Goal: Complete application form: Complete application form

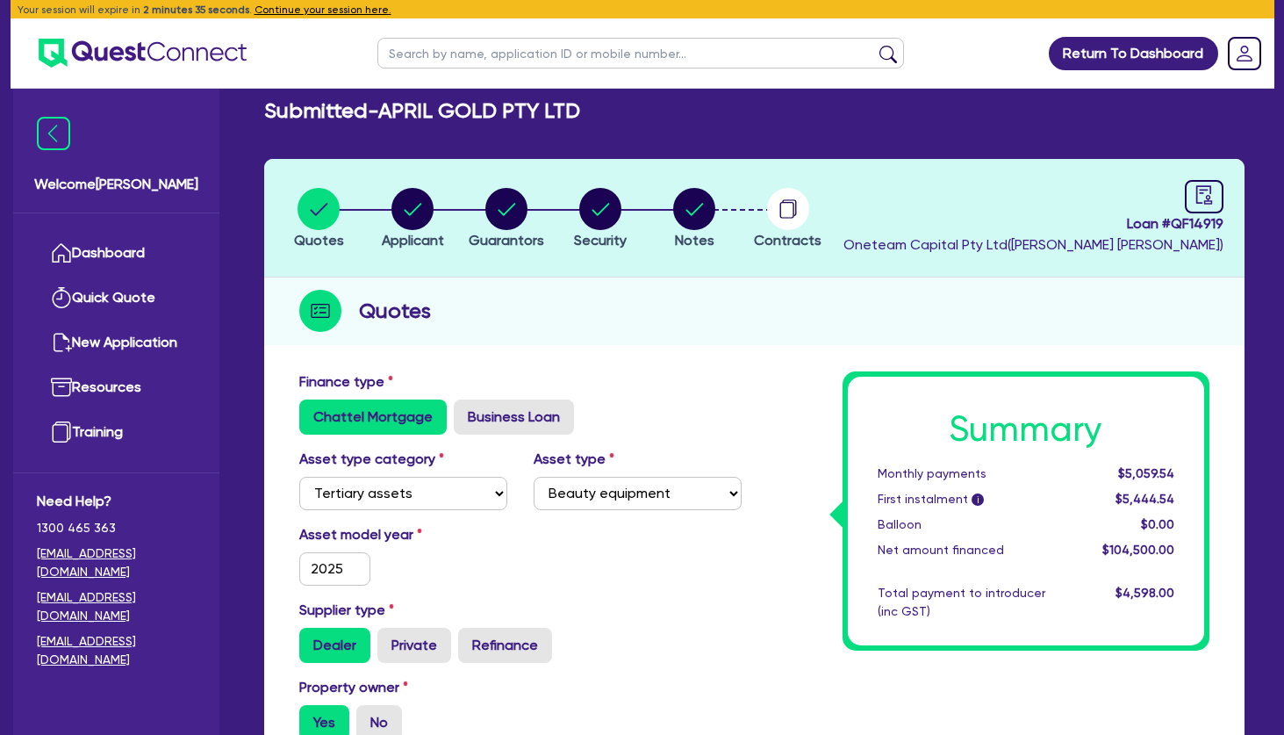
select select "TERTIARY_ASSETS"
select select "BEAUTY_EQUIPMENT"
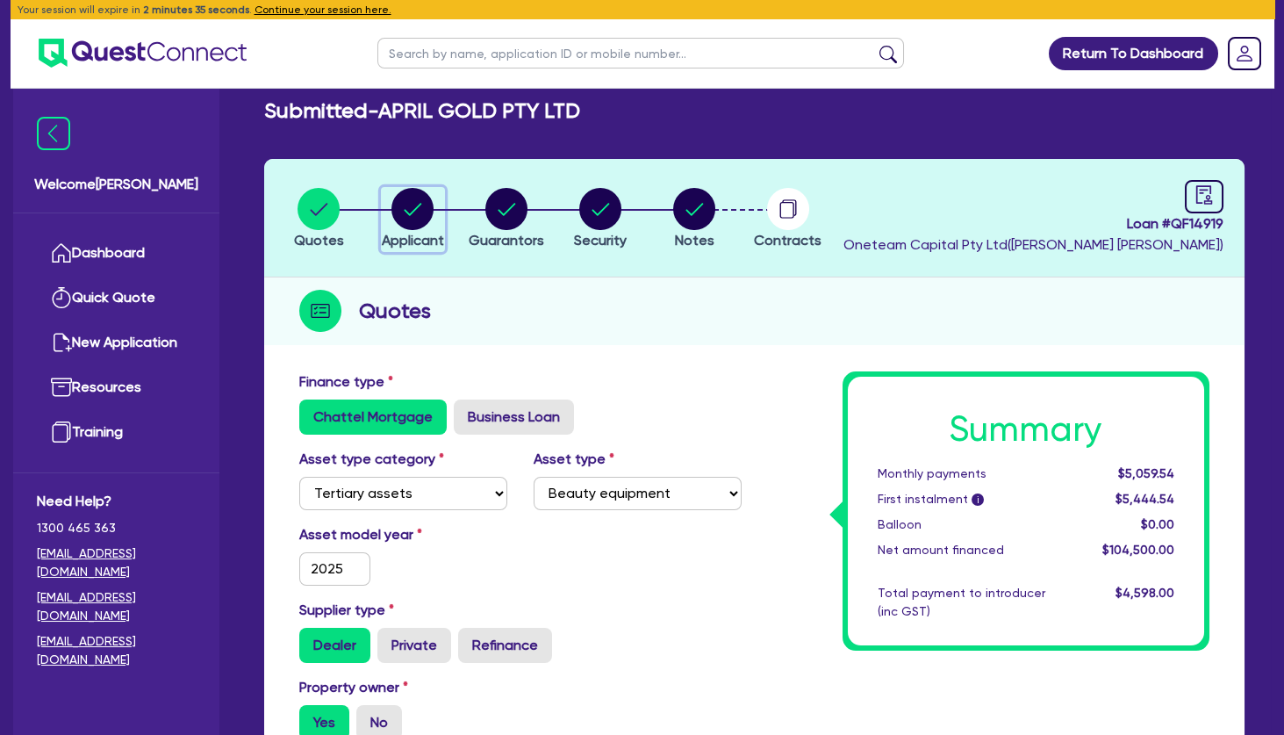
click at [399, 195] on circle "button" at bounding box center [412, 209] width 42 height 42
select select "COMPANY"
select select "HEALTH_BEAUTY"
select select "HAIR_BEAUTY_SALONS"
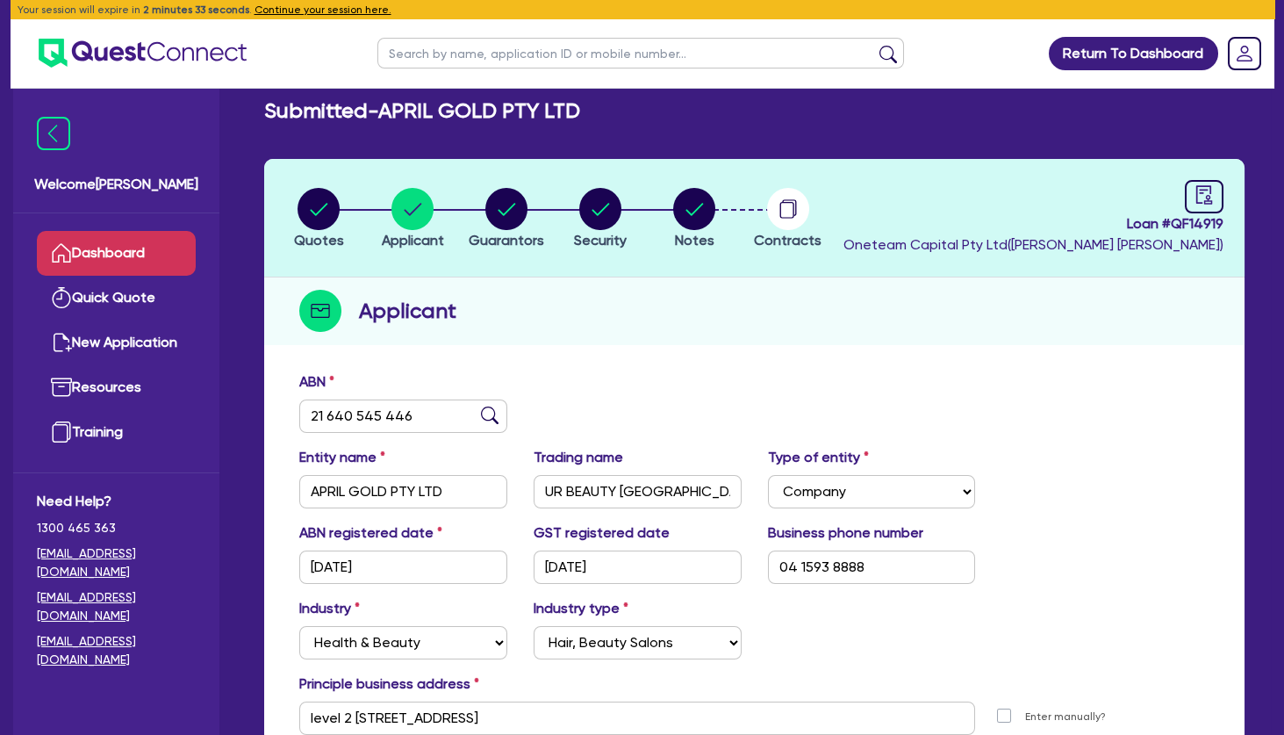
click at [146, 249] on link "Dashboard" at bounding box center [116, 253] width 159 height 45
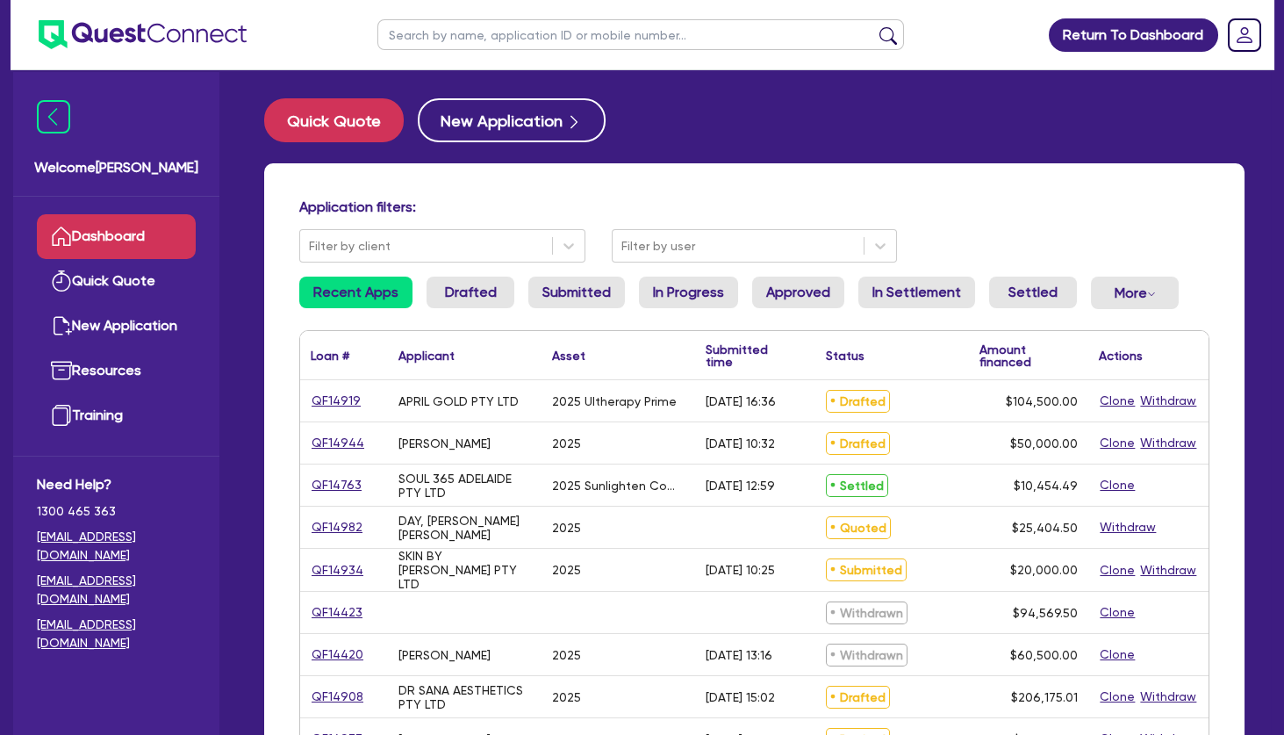
click at [532, 29] on input "text" at bounding box center [640, 34] width 527 height 31
type input "[PERSON_NAME]"
click at [874, 26] on button "submit" at bounding box center [888, 38] width 28 height 25
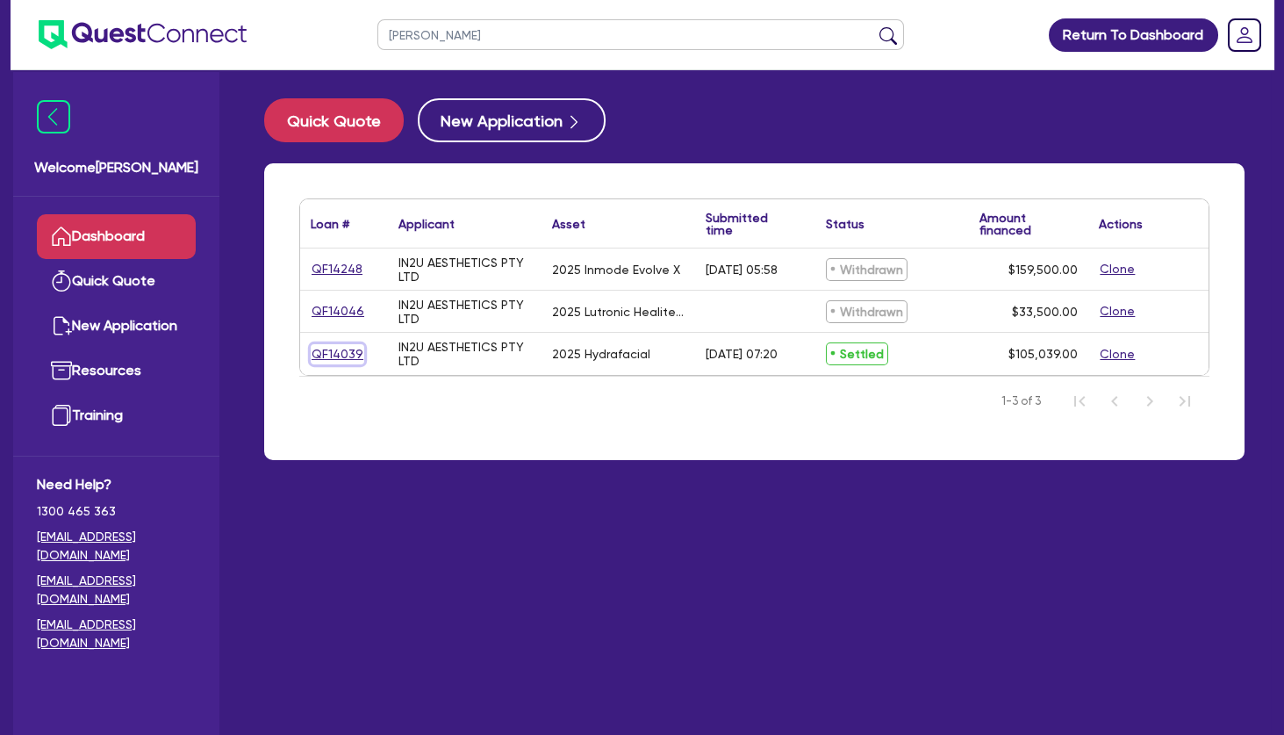
click at [351, 352] on link "QF14039" at bounding box center [338, 354] width 54 height 20
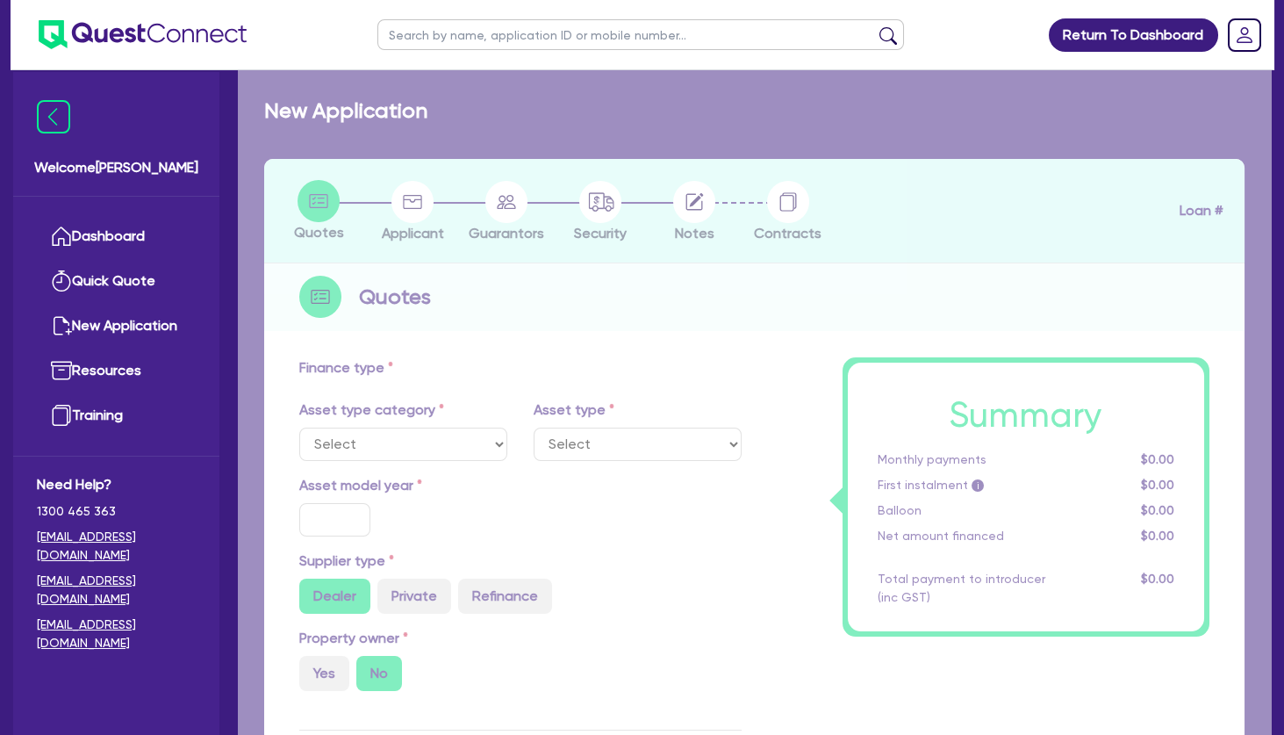
select select "TERTIARY_ASSETS"
type input "2025"
radio input "true"
type input "105,039"
type input "4"
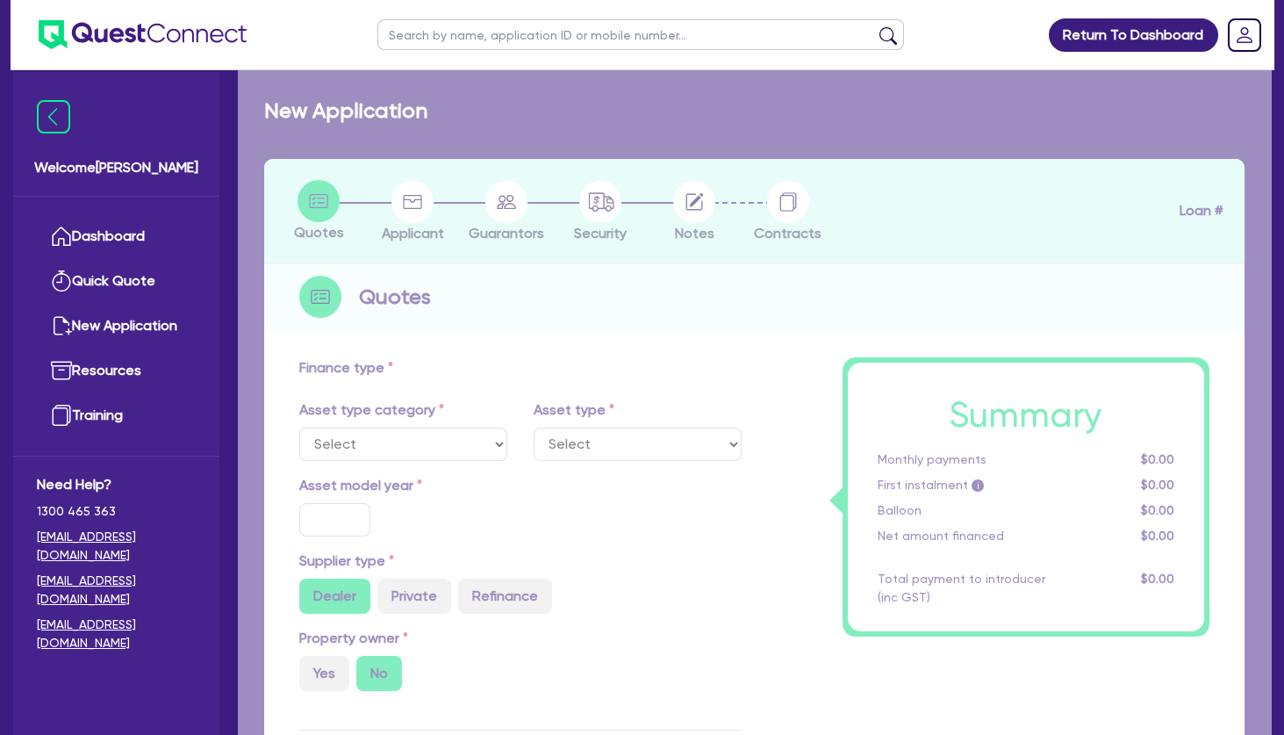
type input "4,201.56"
type input "10.5"
type input "350"
select select "BEAUTY_EQUIPMENT"
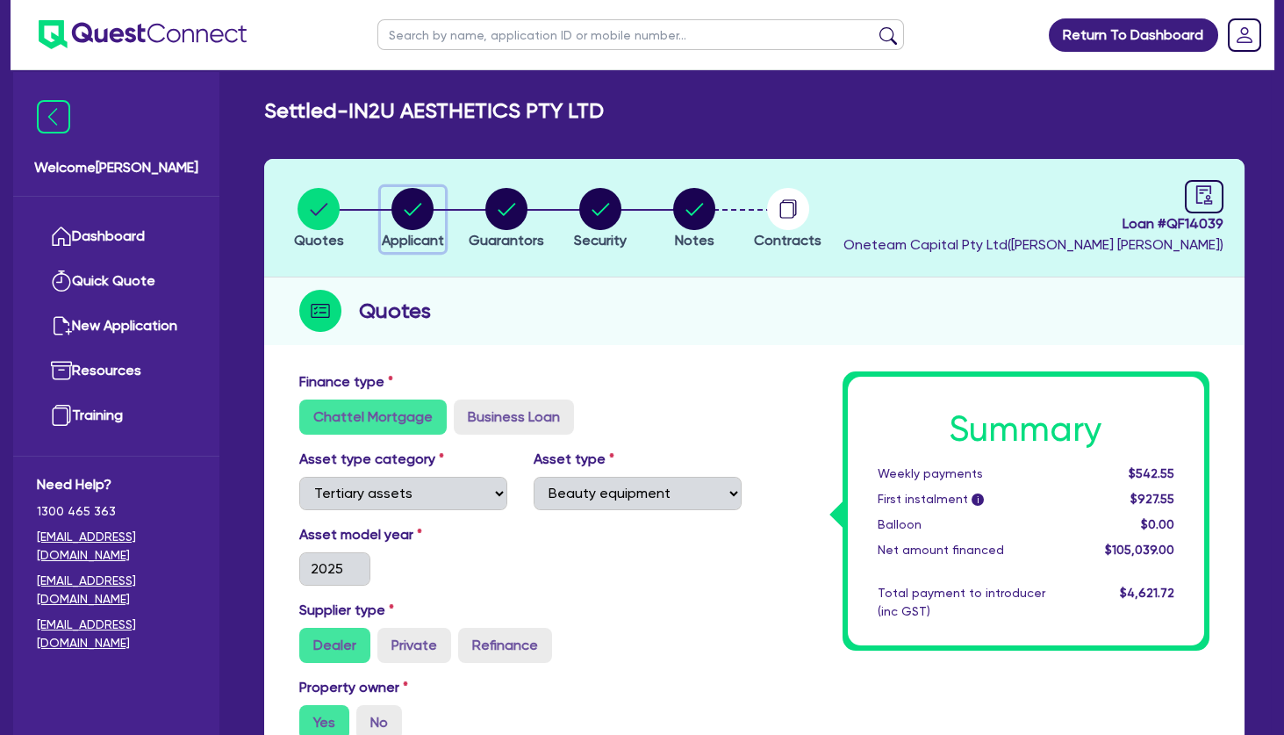
click at [430, 207] on circle "button" at bounding box center [412, 209] width 42 height 42
select select "COMPANY"
select select "HEALTH_BEAUTY"
select select "HAIR_BEAUTY_SALONS"
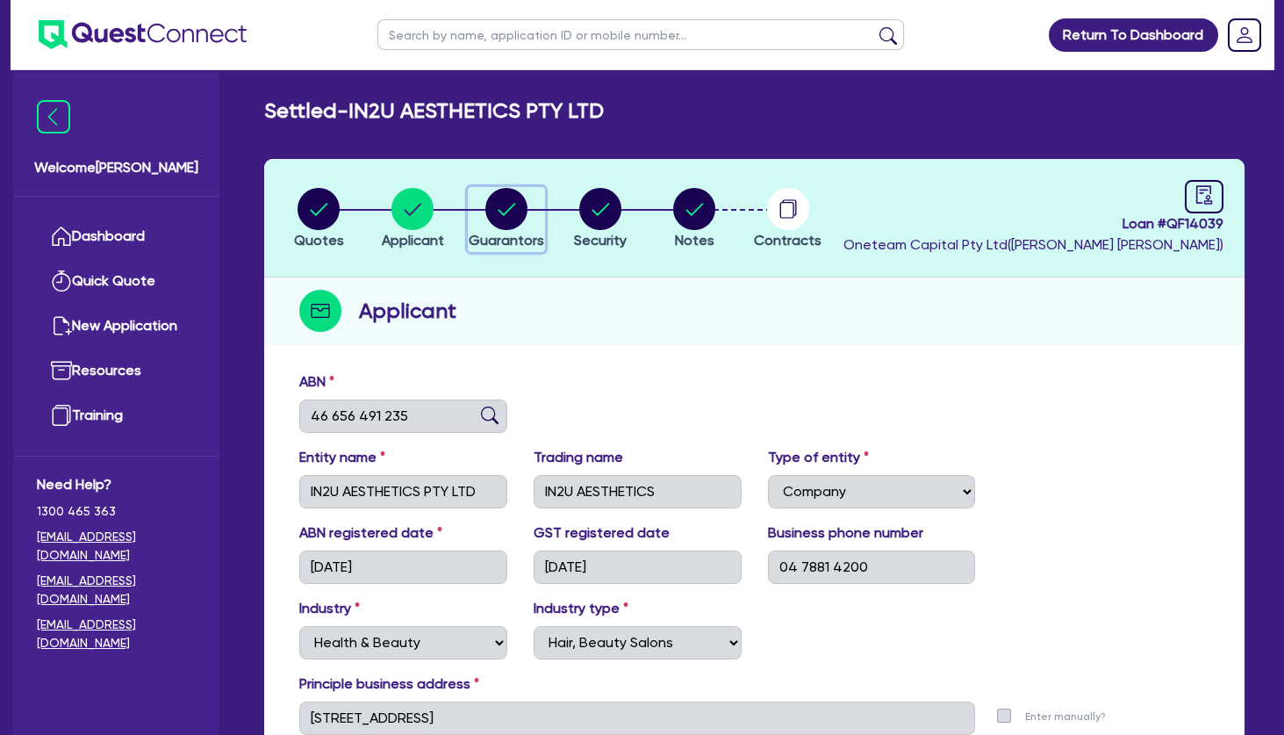
click at [506, 210] on circle "button" at bounding box center [506, 209] width 42 height 42
select select "MRS"
select select "SA"
select select "SINGLE"
select select "PROPERTY"
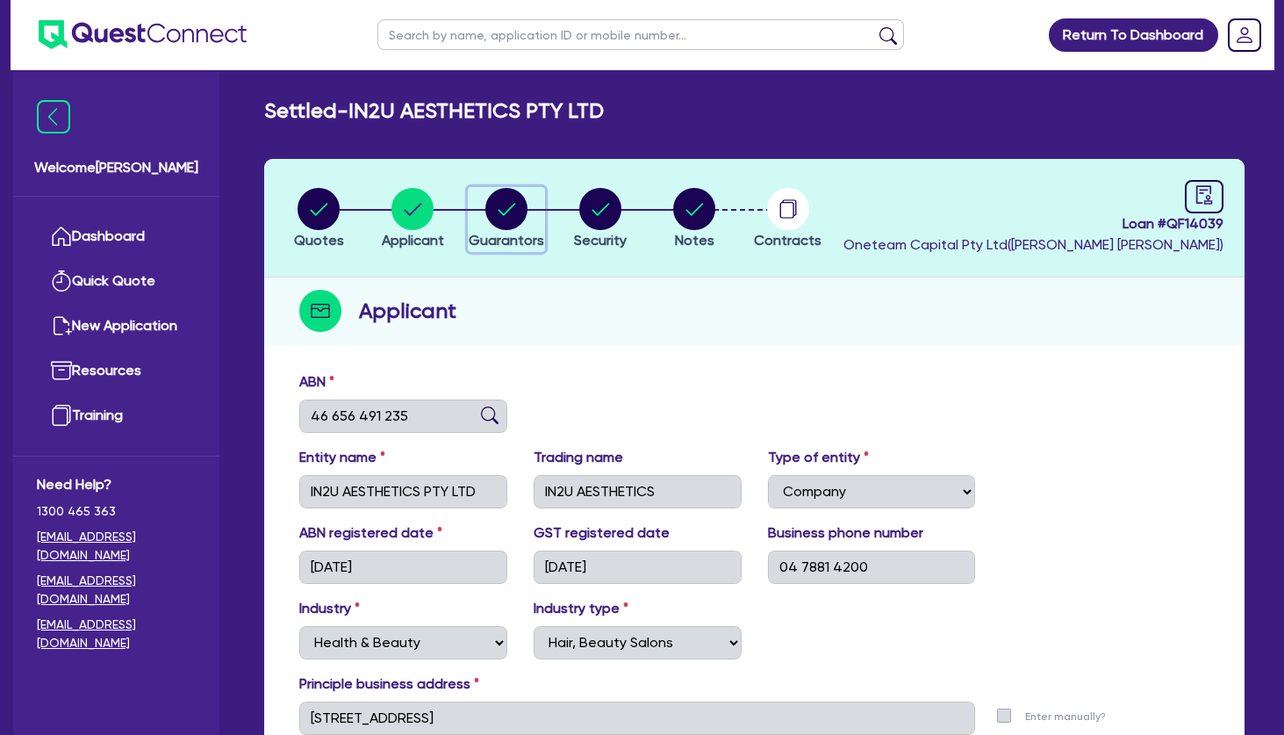
select select "INVESTMENT_PROPERTY"
select select "VEHICLE"
select select "CASH"
select select "HOUSEHOLD_PERSONAL"
select select "OTHER"
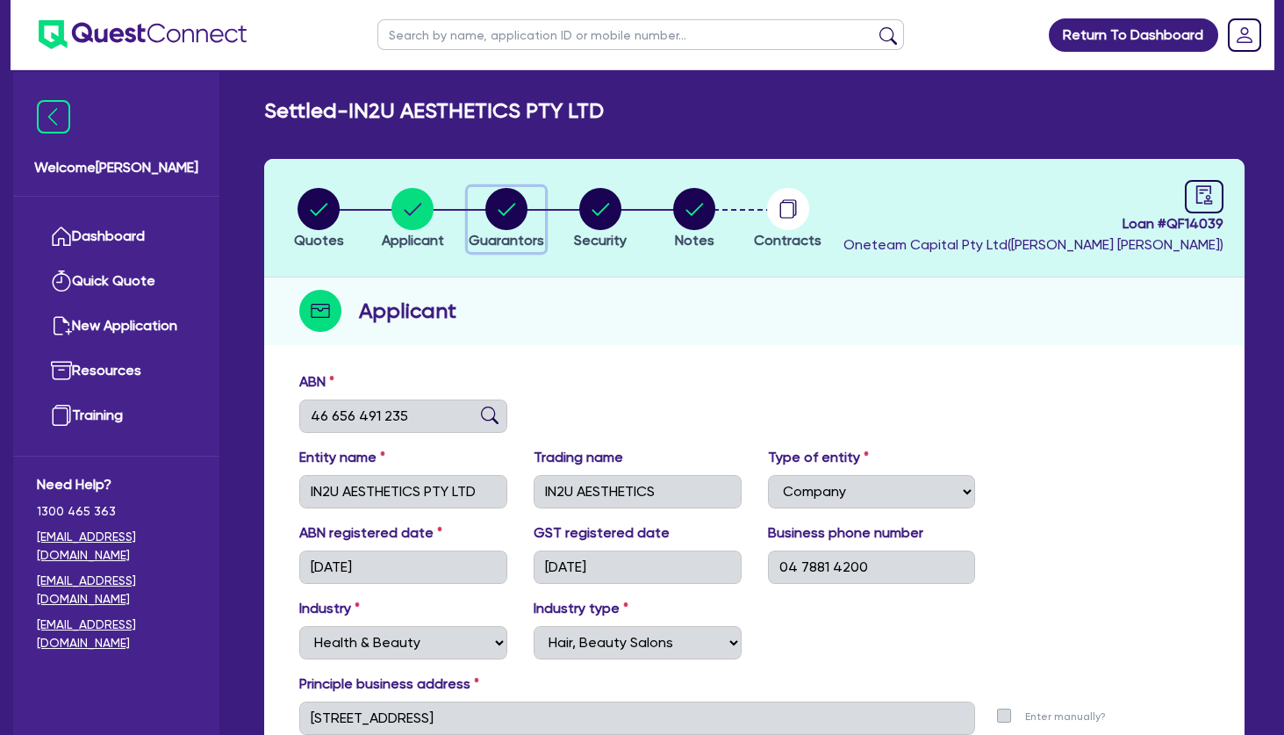
select select "MORTGAGE"
select select "VEHICLE_LOAN"
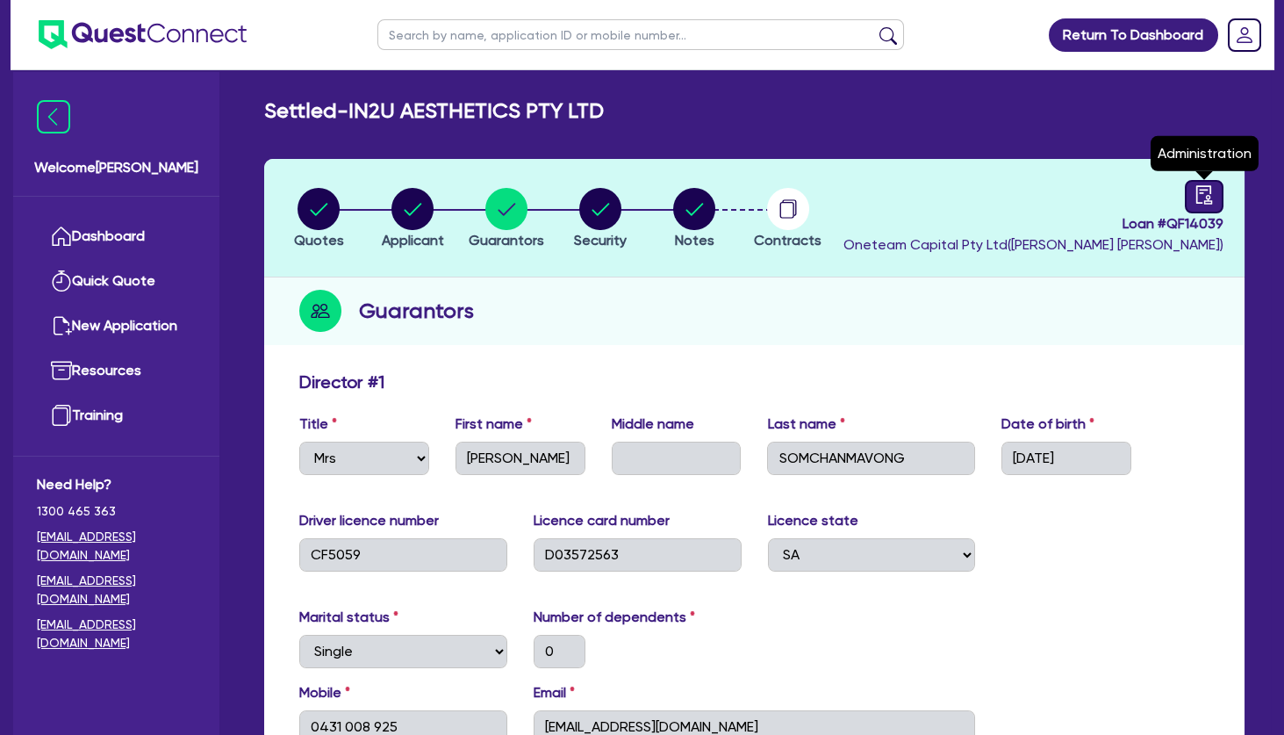
click at [1205, 193] on icon "audit" at bounding box center [1204, 194] width 19 height 19
select select "SETTLED"
select select "[PERSON_NAME]"
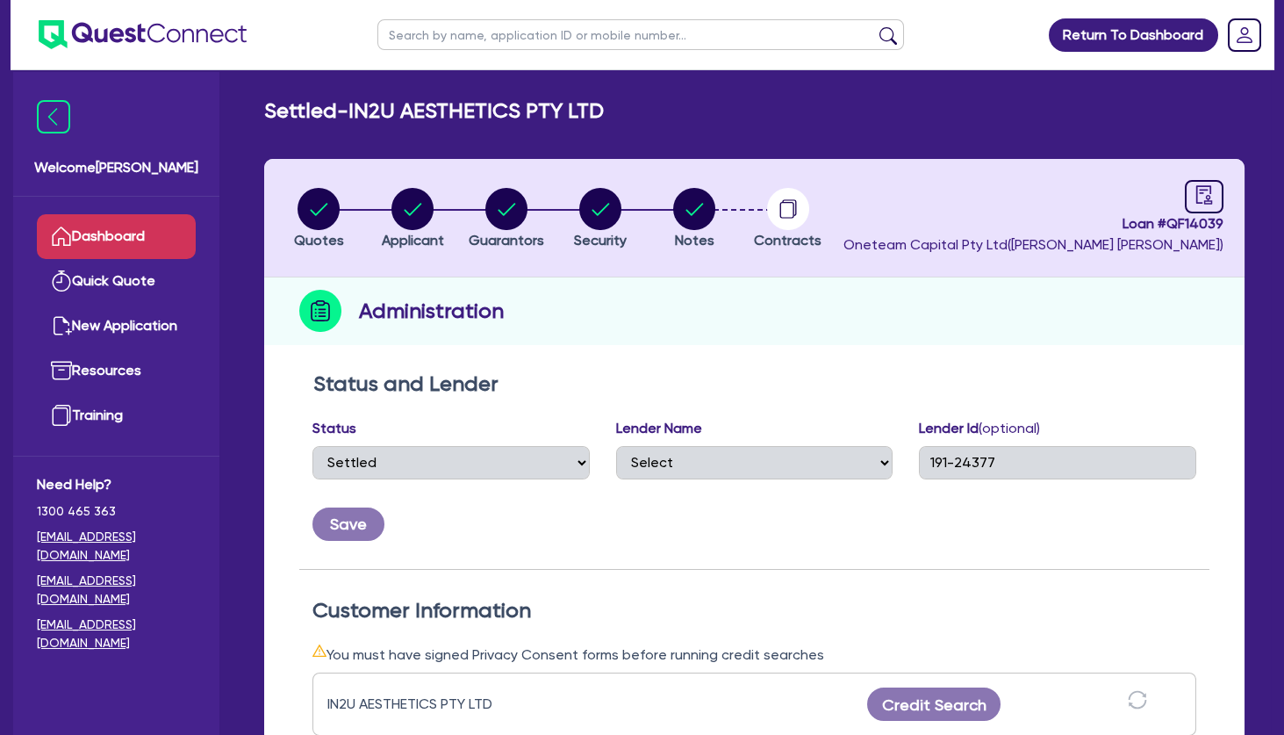
click at [137, 231] on link "Dashboard" at bounding box center [116, 236] width 159 height 45
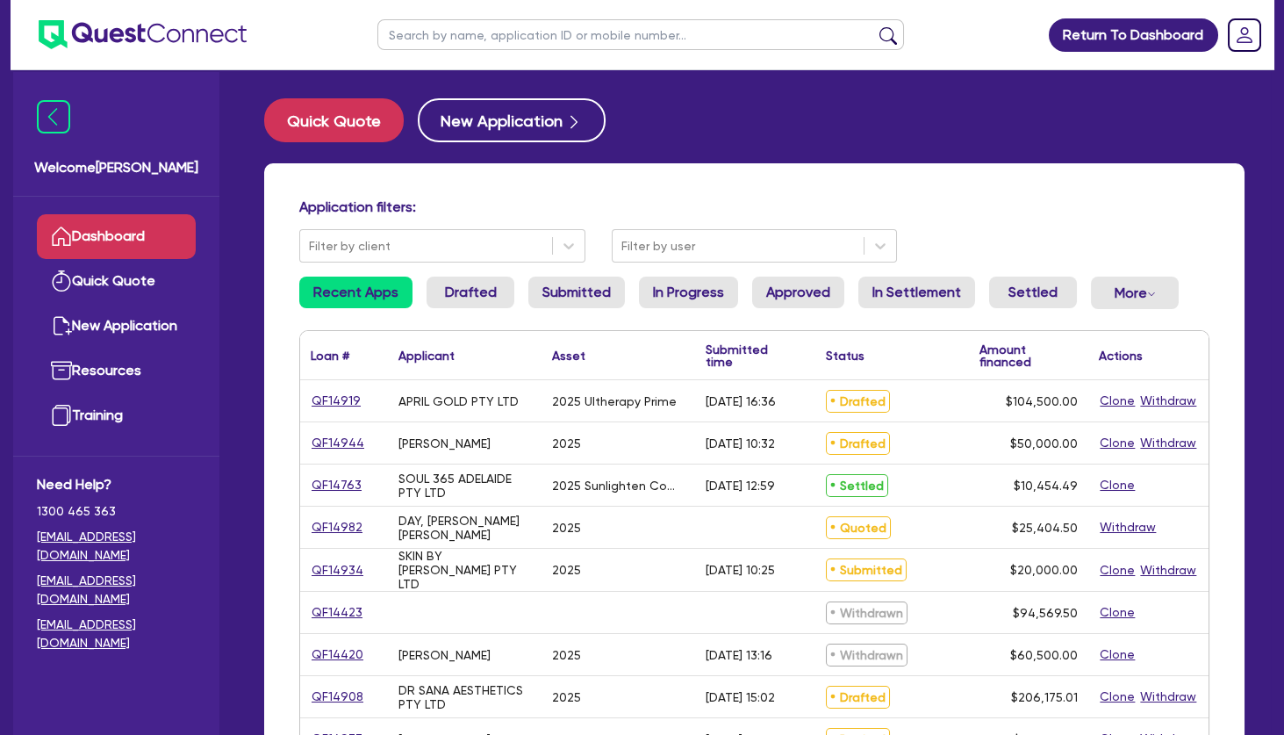
click at [445, 35] on input "text" at bounding box center [640, 34] width 527 height 31
type input "[PERSON_NAME]"
click at [874, 26] on button "submit" at bounding box center [888, 38] width 28 height 25
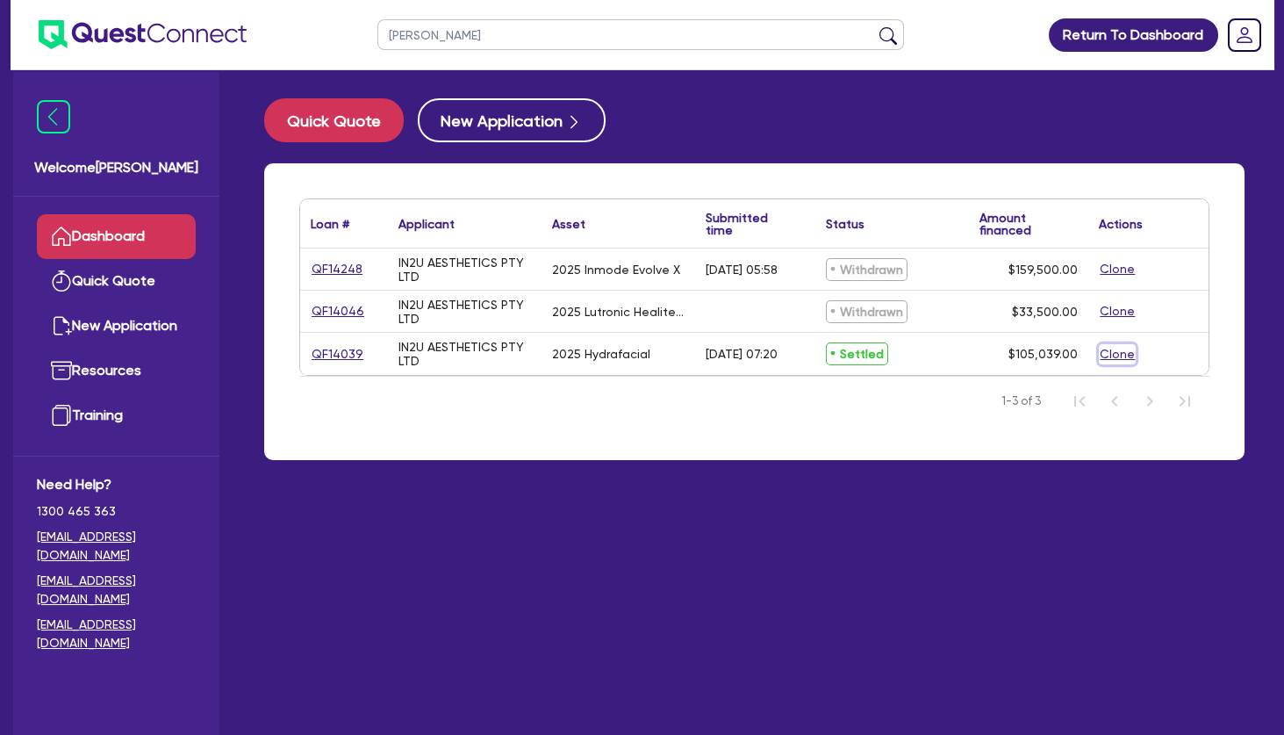
click at [1119, 355] on button "Clone" at bounding box center [1117, 354] width 37 height 20
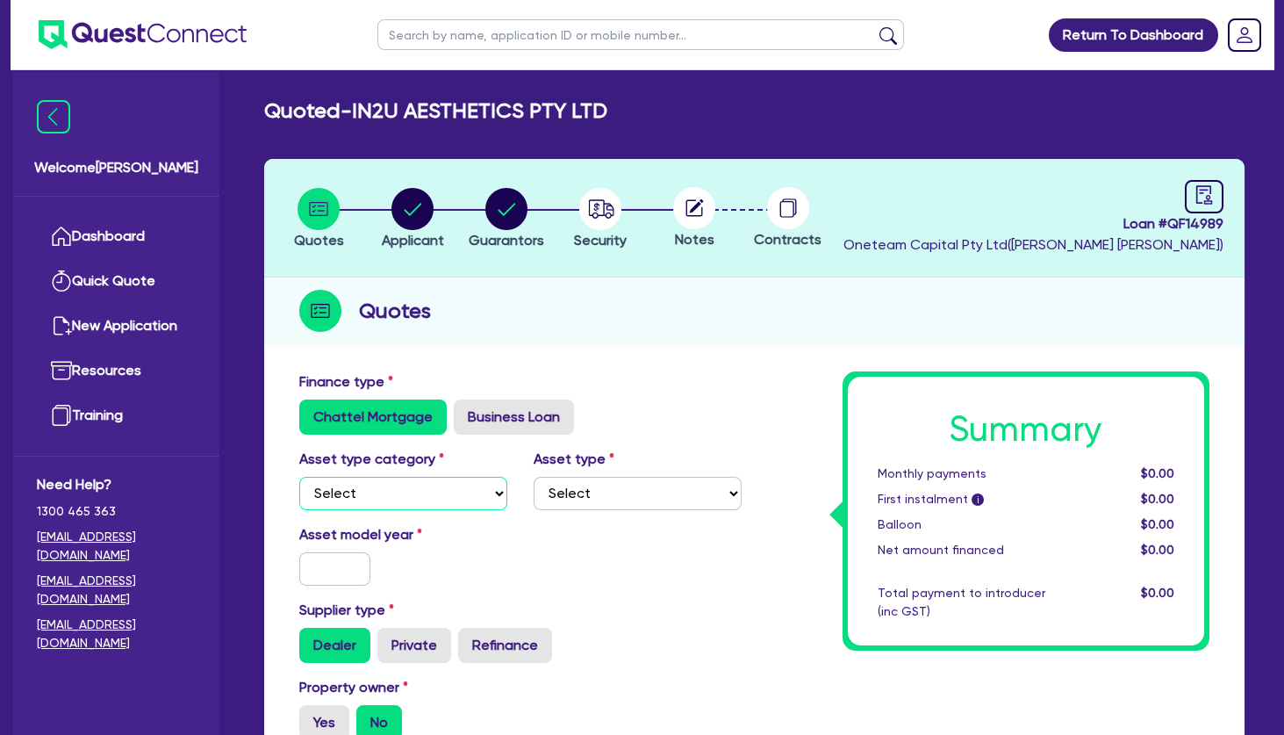
select select "TERTIARY_ASSETS"
click option "Tertiary assets" at bounding box center [0, 0] width 0 height 0
click at [534, 477] on select "Select Beauty equipment IT equipment IT software Watercraft Other" at bounding box center [638, 493] width 208 height 33
select select "BEAUTY_EQUIPMENT"
click option "Beauty equipment" at bounding box center [0, 0] width 0 height 0
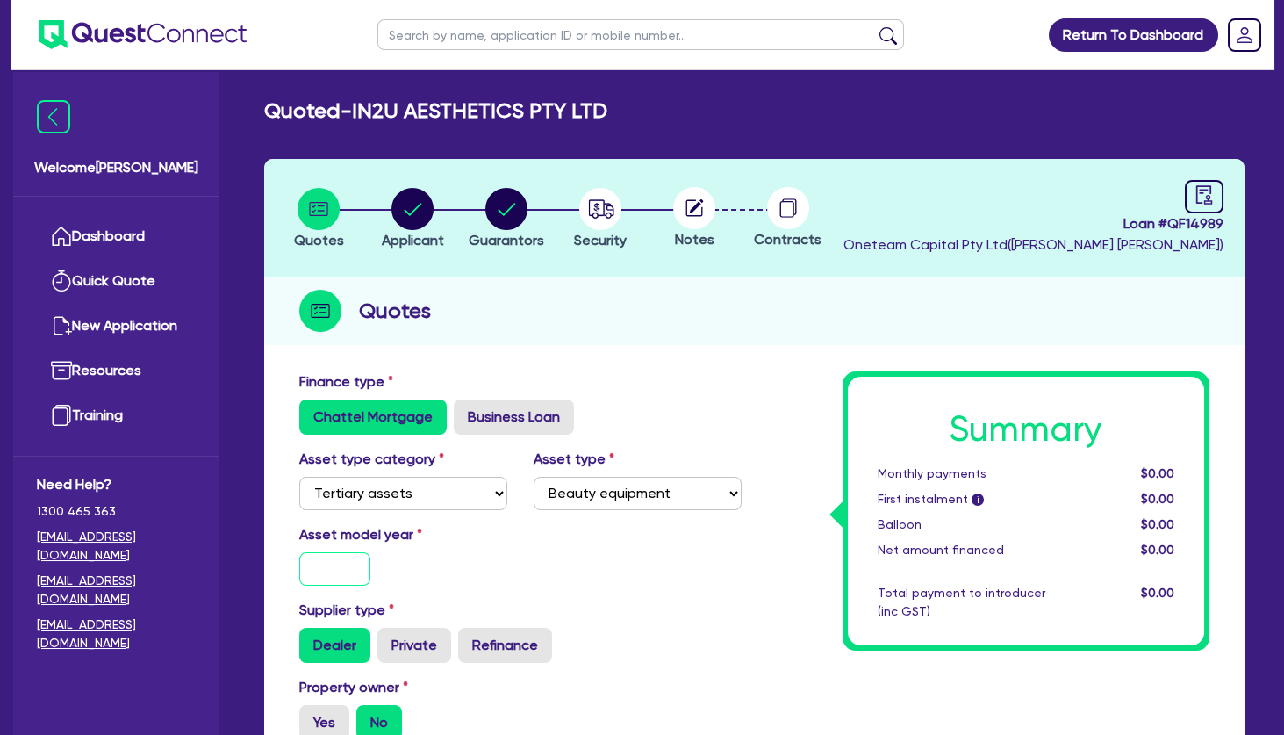
click at [339, 571] on input "text" at bounding box center [334, 568] width 71 height 33
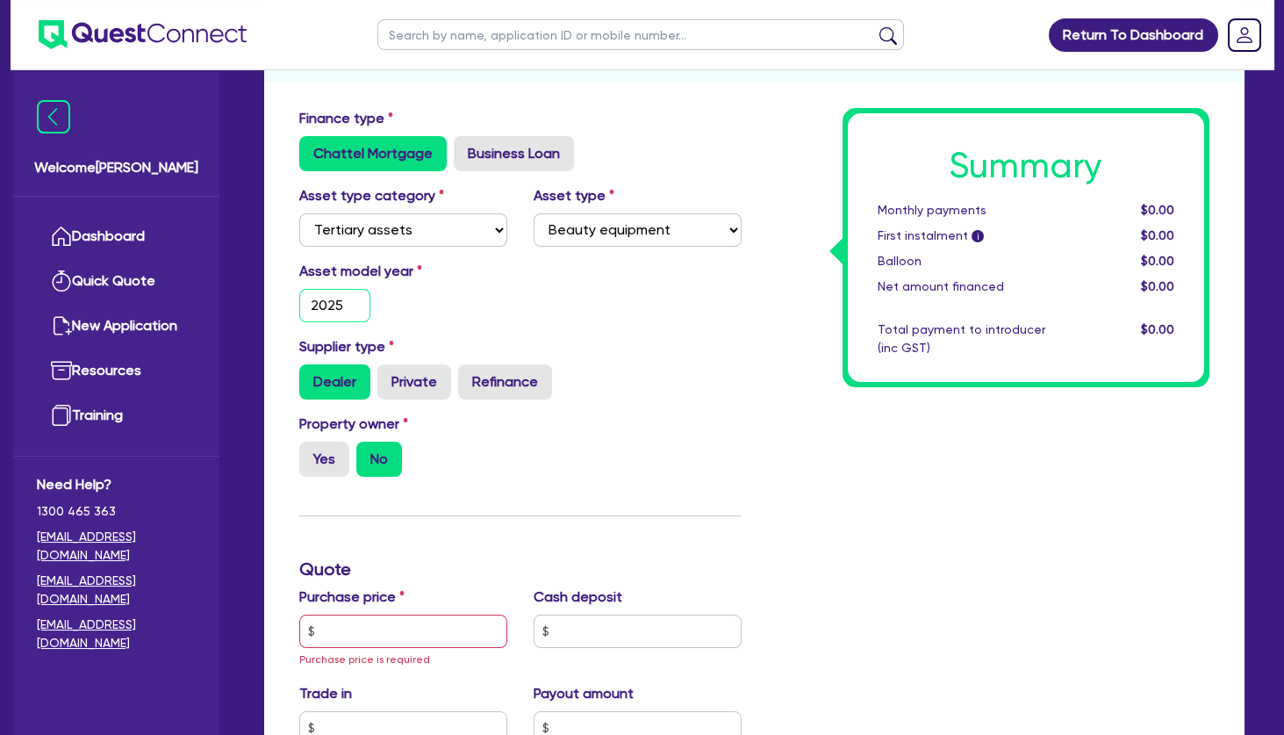
scroll to position [267, 0]
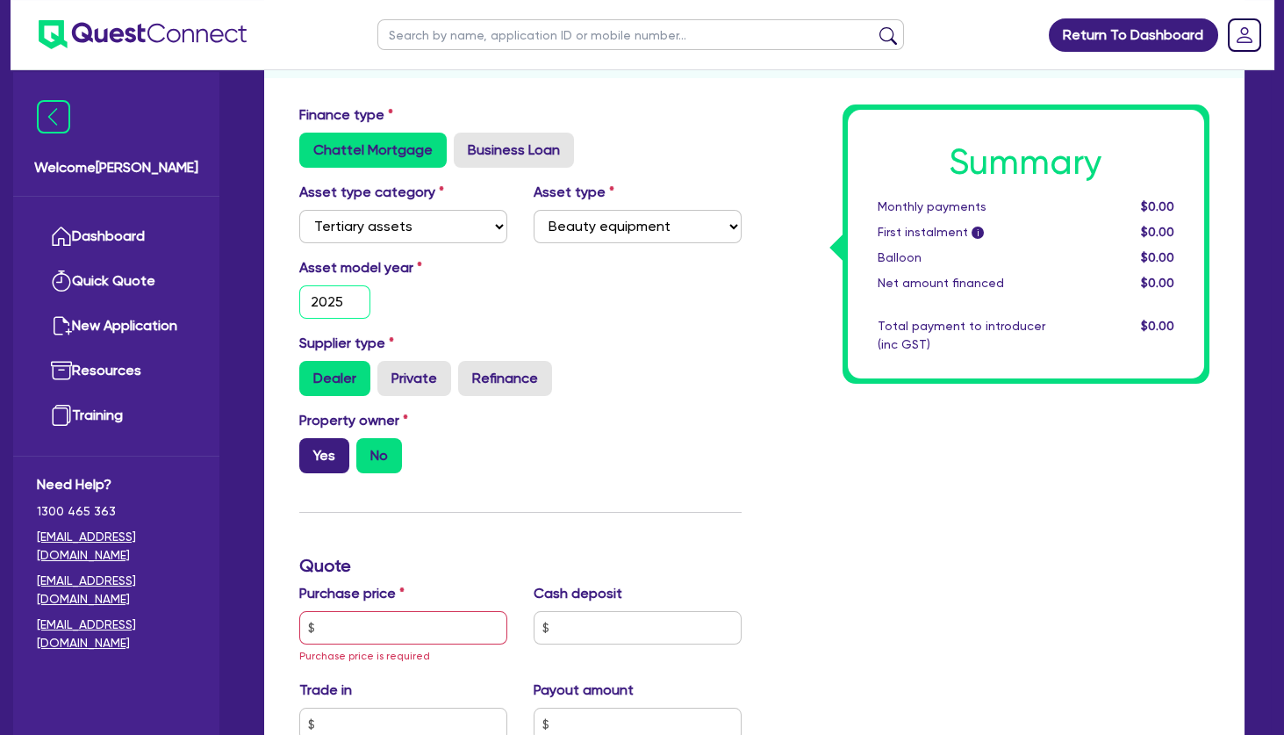
type input "2025"
click at [323, 456] on label "Yes" at bounding box center [324, 455] width 50 height 35
click at [311, 449] on input "Yes" at bounding box center [304, 443] width 11 height 11
radio input "true"
click at [370, 624] on input "text" at bounding box center [403, 627] width 208 height 33
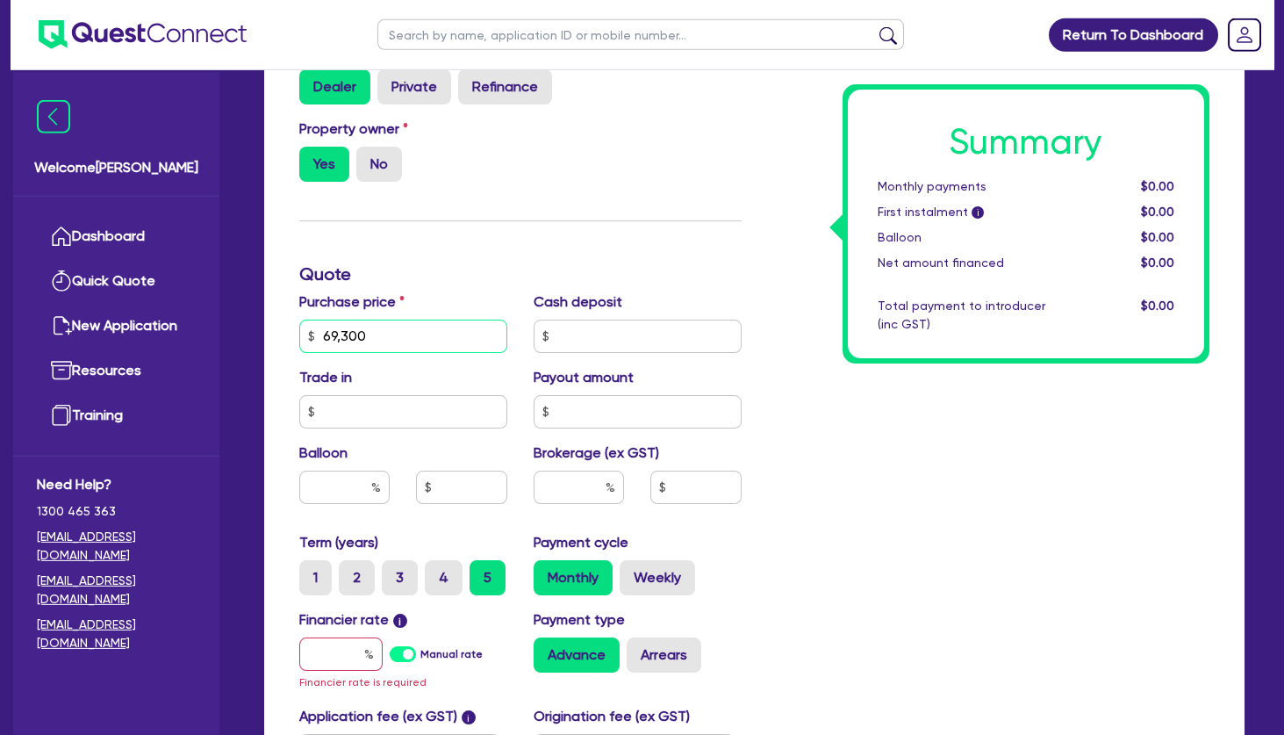
scroll to position [558, 0]
type input "69,300"
click at [344, 650] on input "text" at bounding box center [340, 653] width 83 height 33
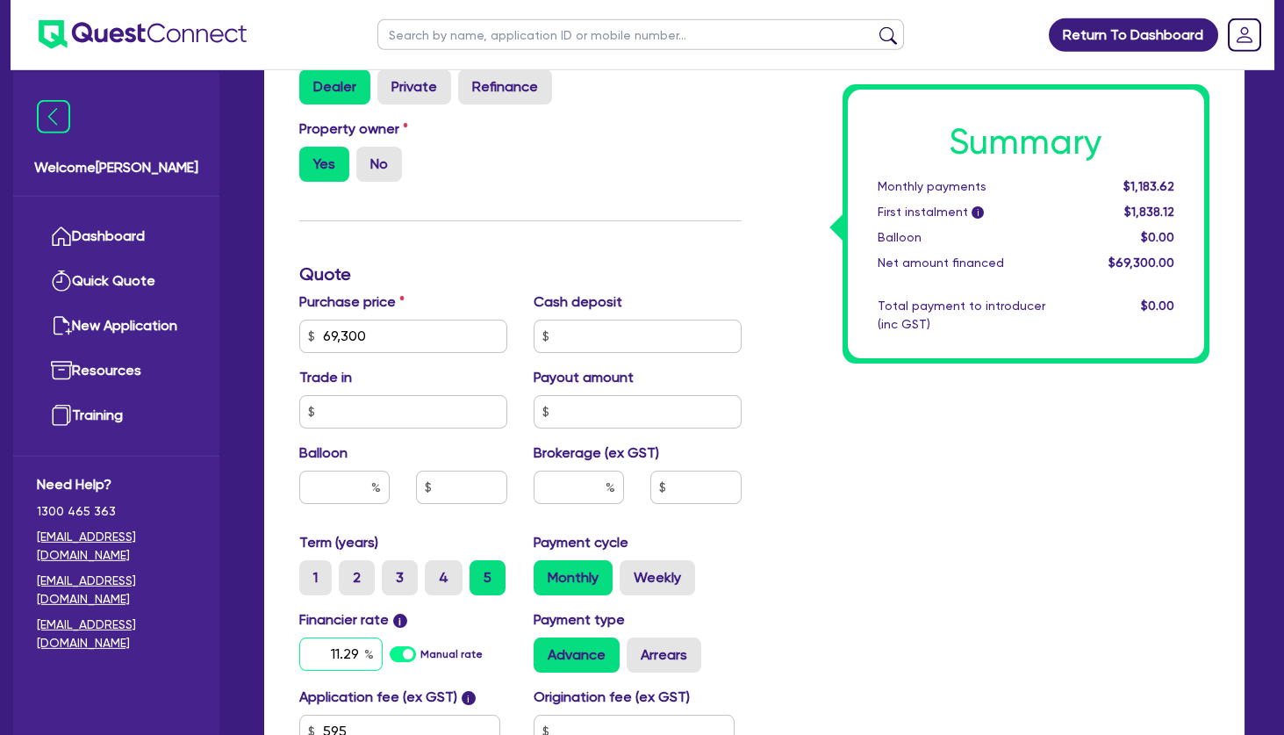
type input "11.29"
click at [577, 485] on input "text" at bounding box center [579, 486] width 90 height 33
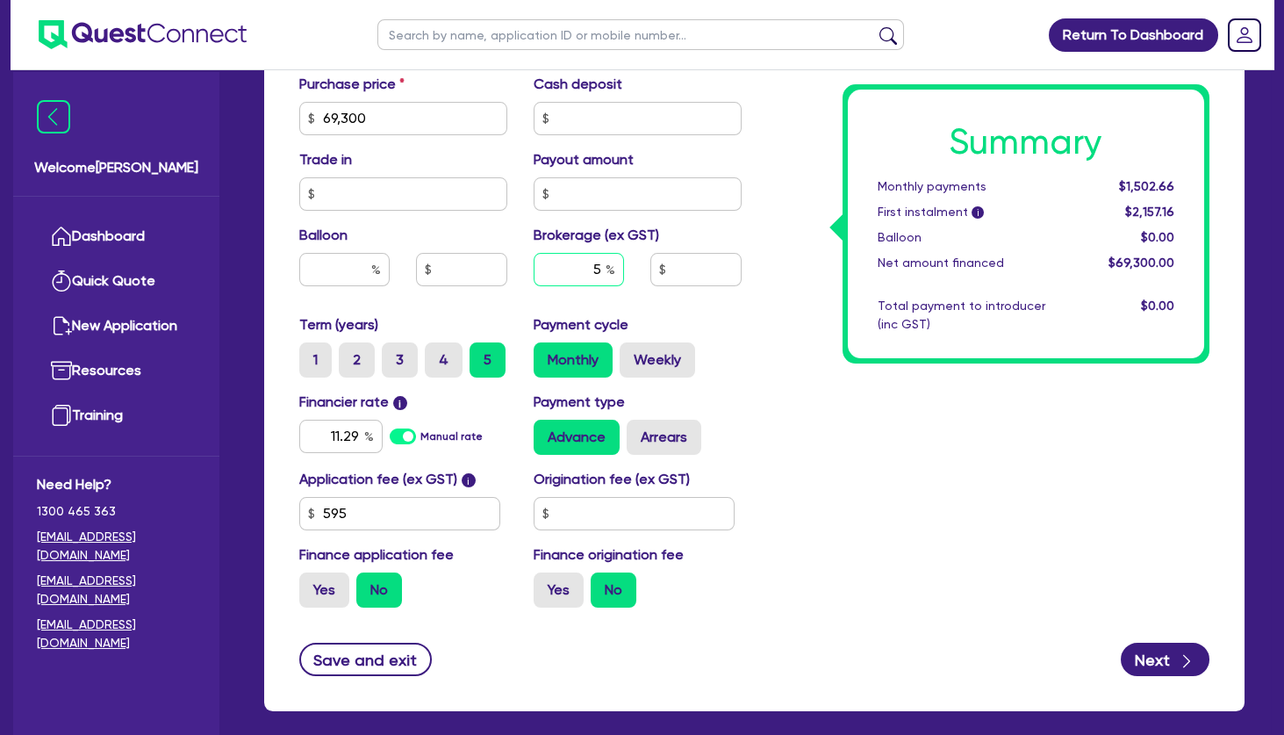
scroll to position [777, 0]
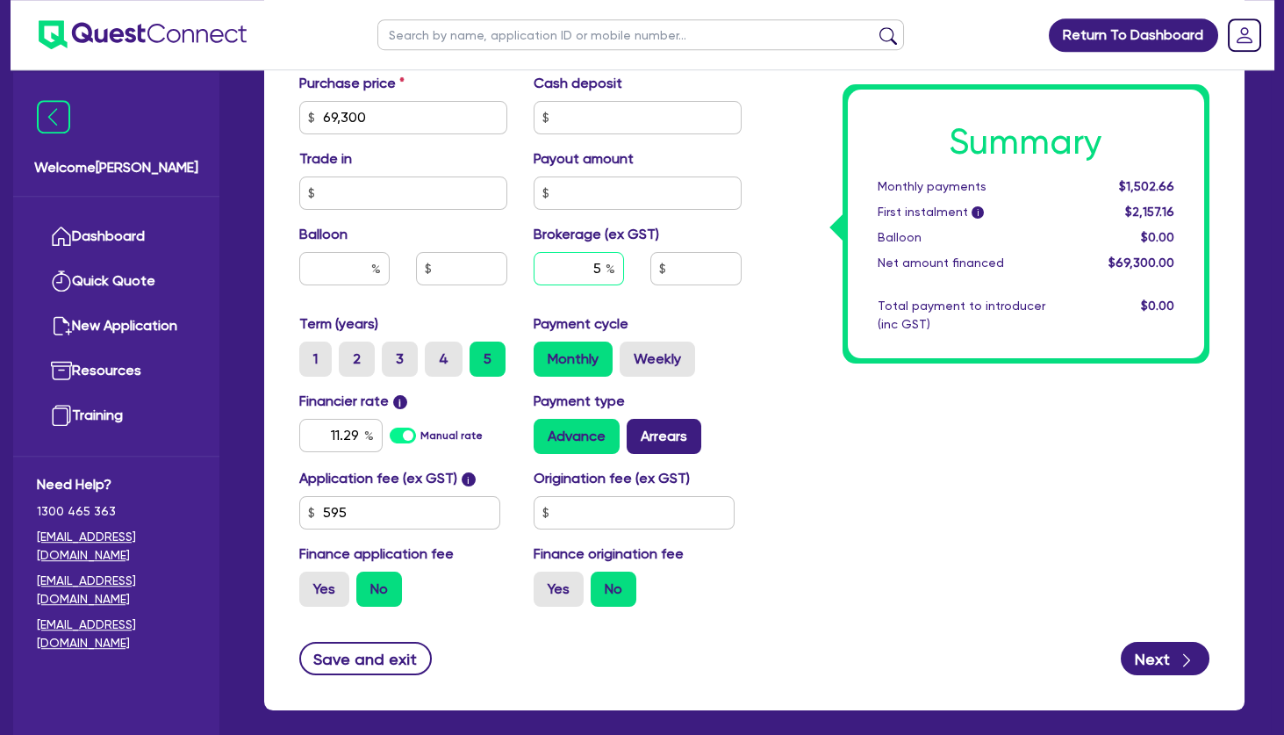
type input "5"
click at [663, 428] on label "Arrears" at bounding box center [664, 436] width 75 height 35
click at [638, 428] on input "Arrears" at bounding box center [632, 424] width 11 height 11
radio input "true"
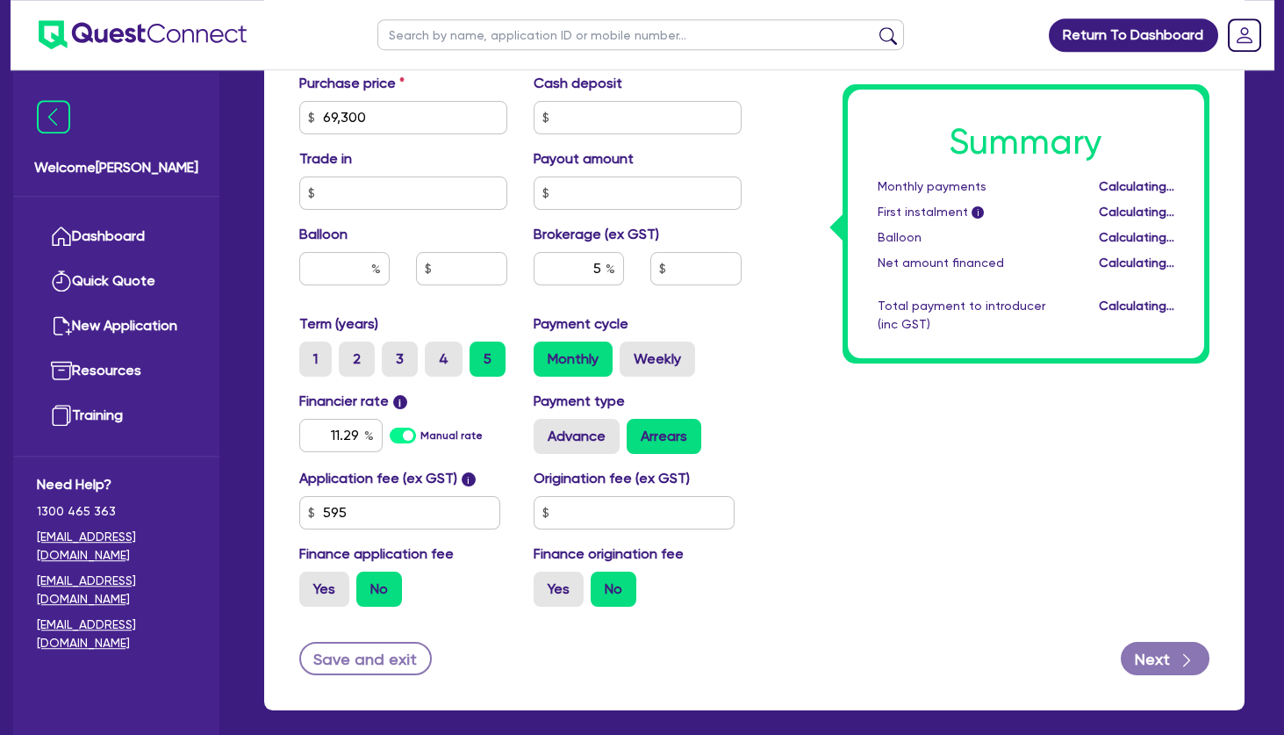
type input "3,465"
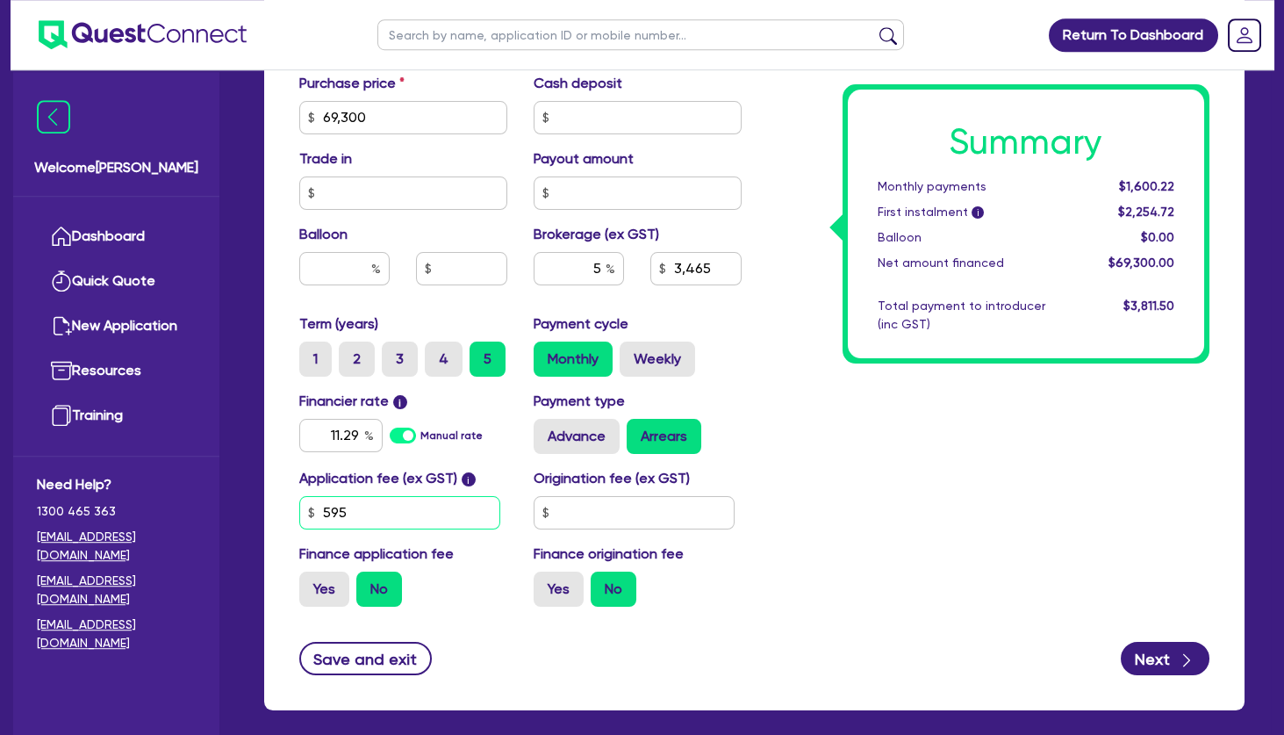
drag, startPoint x: 371, startPoint y: 513, endPoint x: 273, endPoint y: 504, distance: 98.7
click at [299, 504] on input "595" at bounding box center [399, 512] width 201 height 33
type input "495"
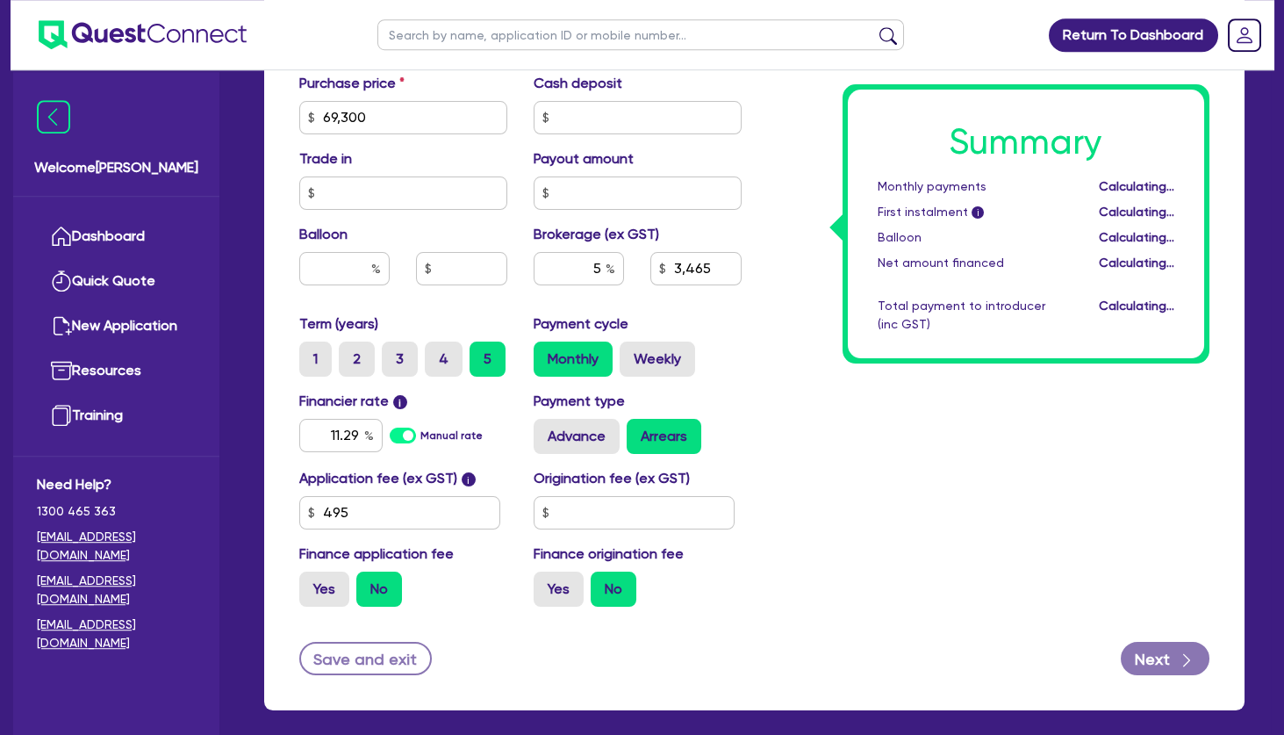
click at [811, 547] on div "Summary Monthly payments Calculating... First instalment i Calculating... Ballo…" at bounding box center [989, 107] width 469 height 1026
click at [1140, 646] on button "Next" at bounding box center [1165, 658] width 89 height 33
type input "3,465"
select select "COMPANY"
select select "HEALTH_BEAUTY"
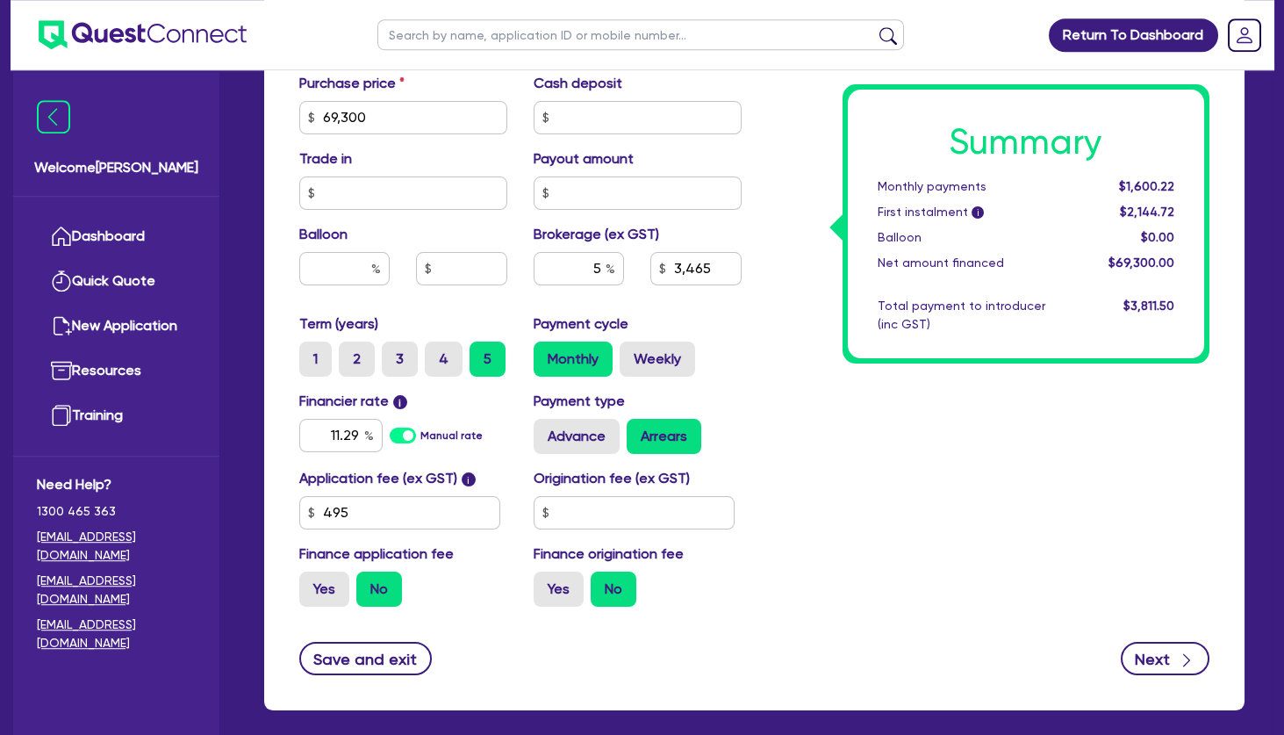
select select "HAIR_BEAUTY_SALONS"
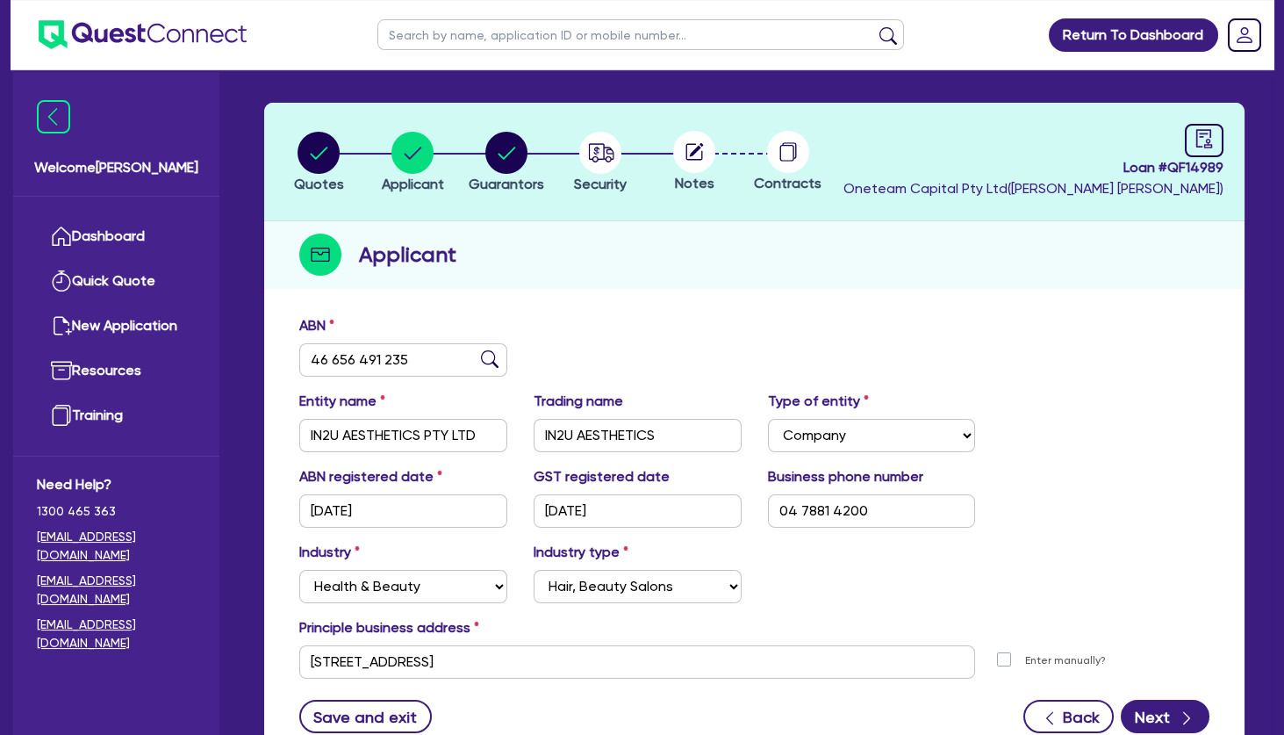
scroll to position [37, 0]
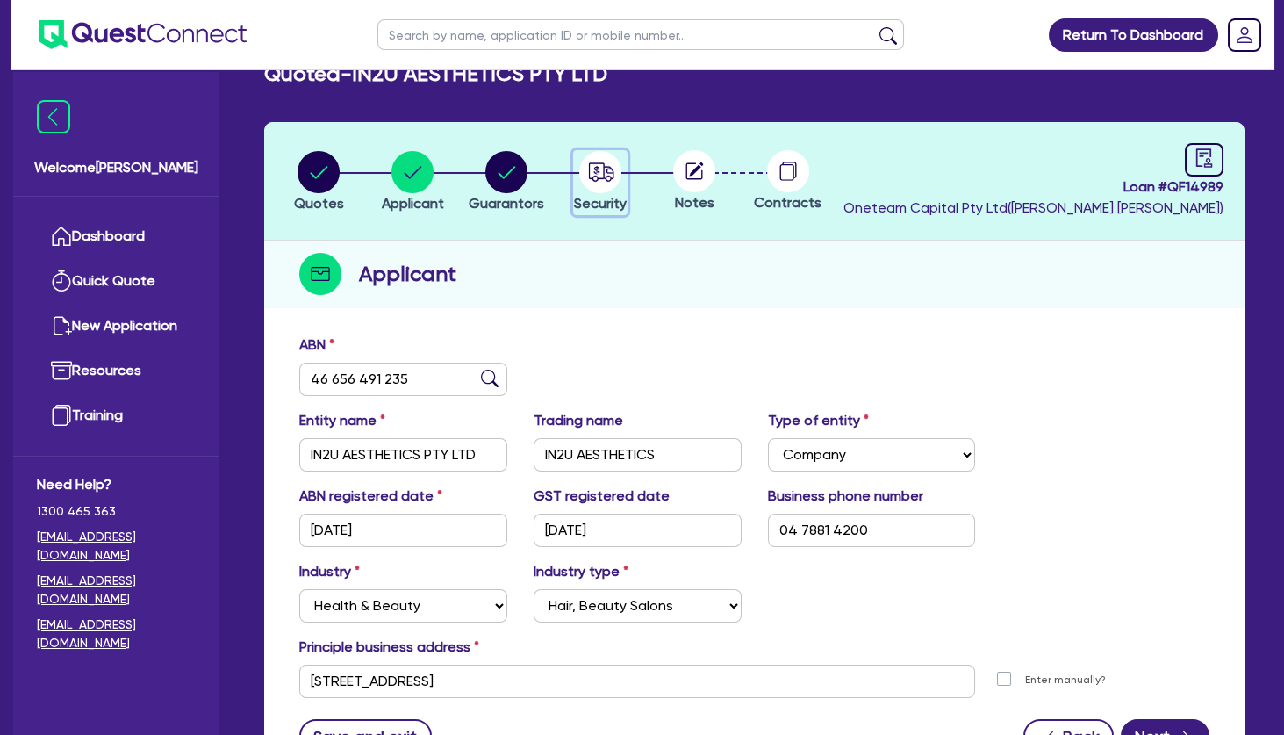
click at [599, 174] on circle "button" at bounding box center [600, 172] width 42 height 42
select select "TERTIARY_ASSETS"
select select "BEAUTY_EQUIPMENT"
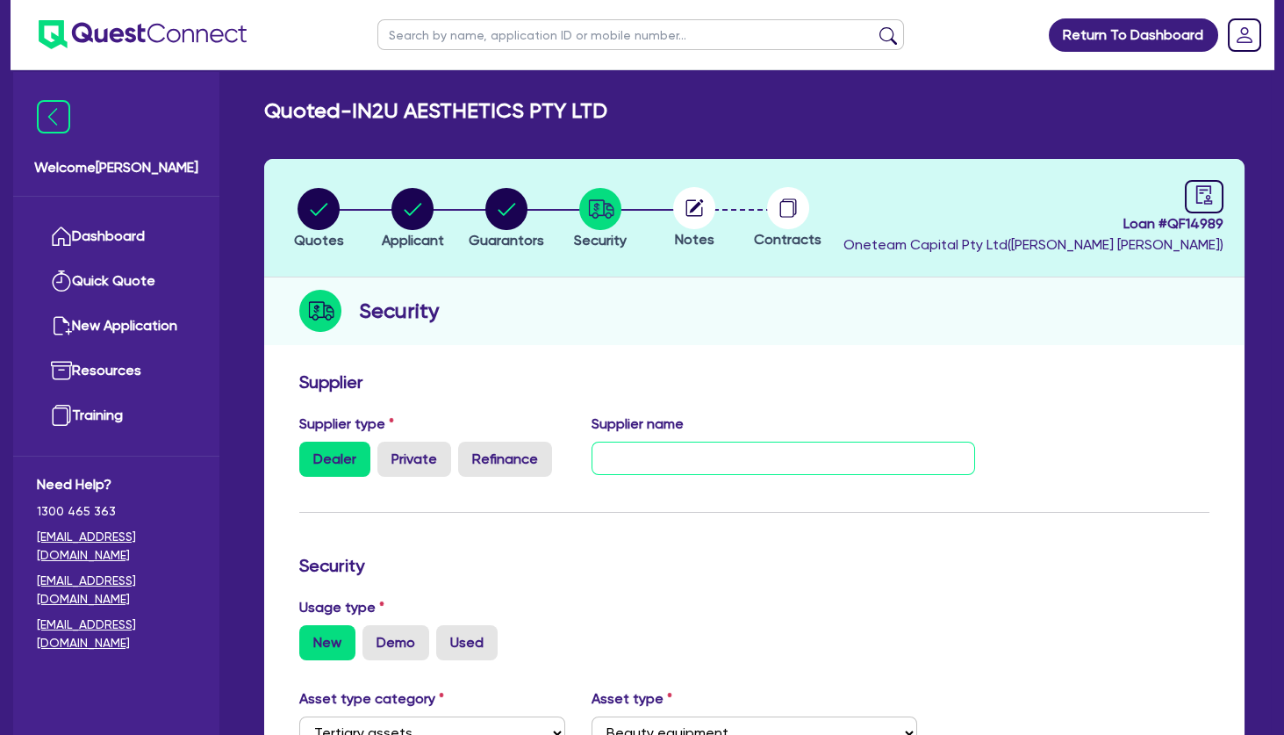
click at [644, 453] on input "text" at bounding box center [784, 457] width 384 height 33
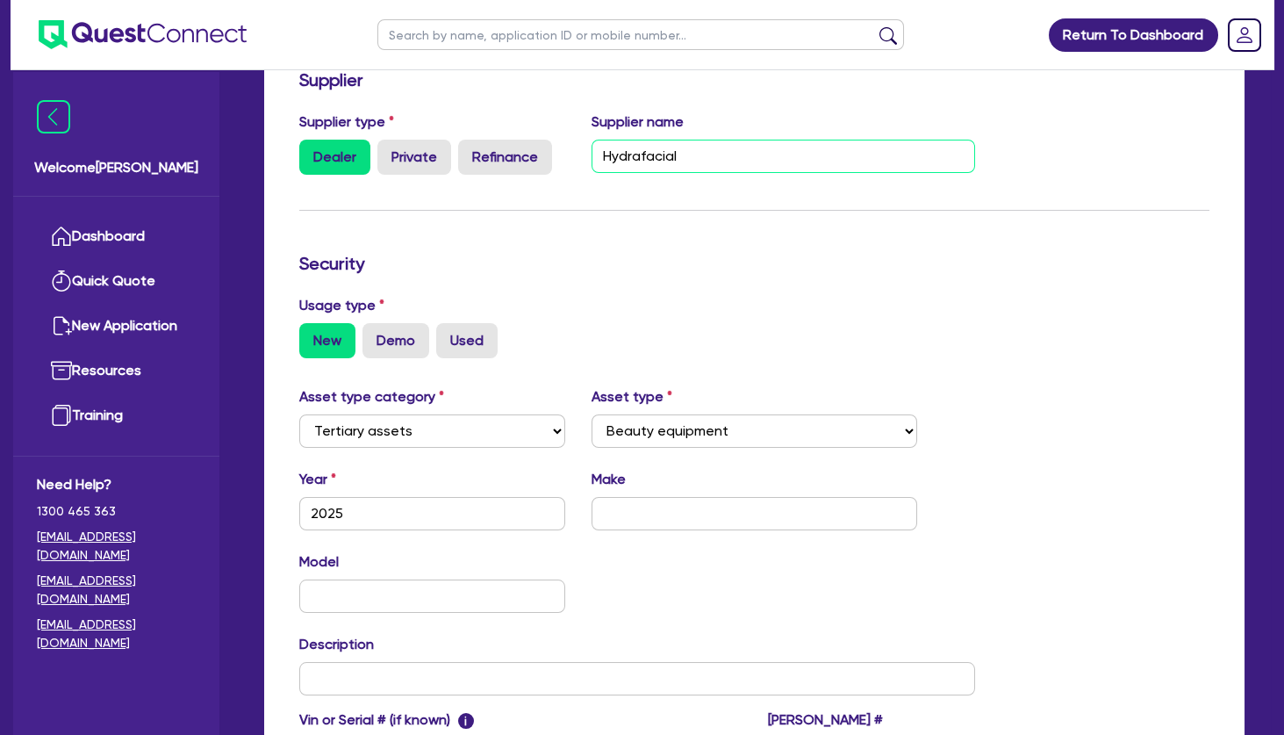
scroll to position [303, 0]
type input "Hydrafacial"
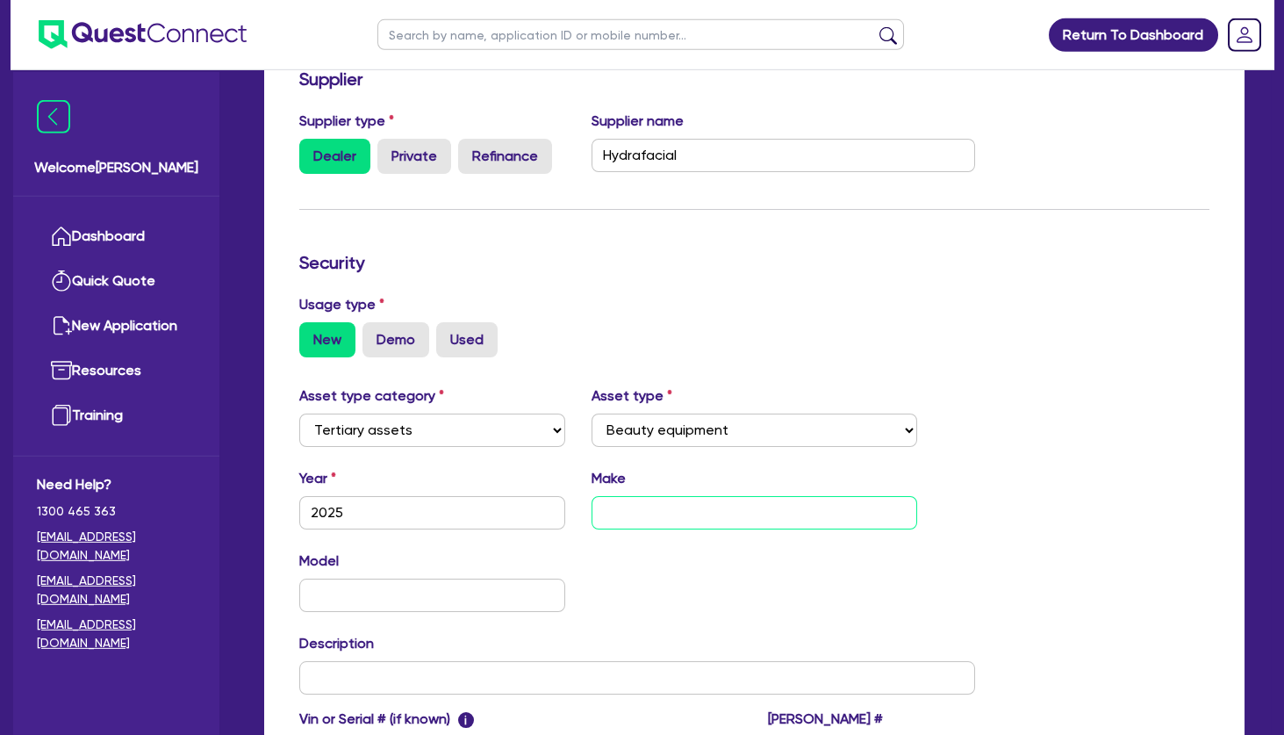
click at [689, 528] on input "text" at bounding box center [754, 512] width 325 height 33
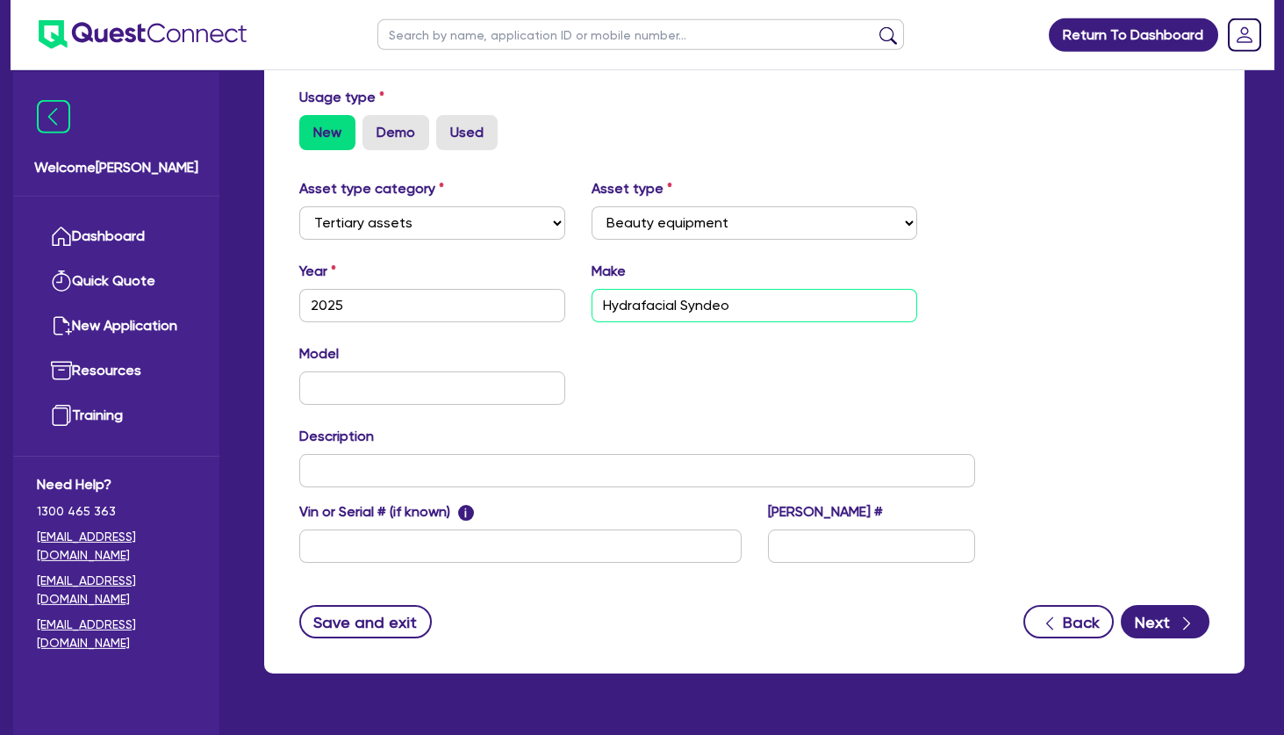
scroll to position [511, 0]
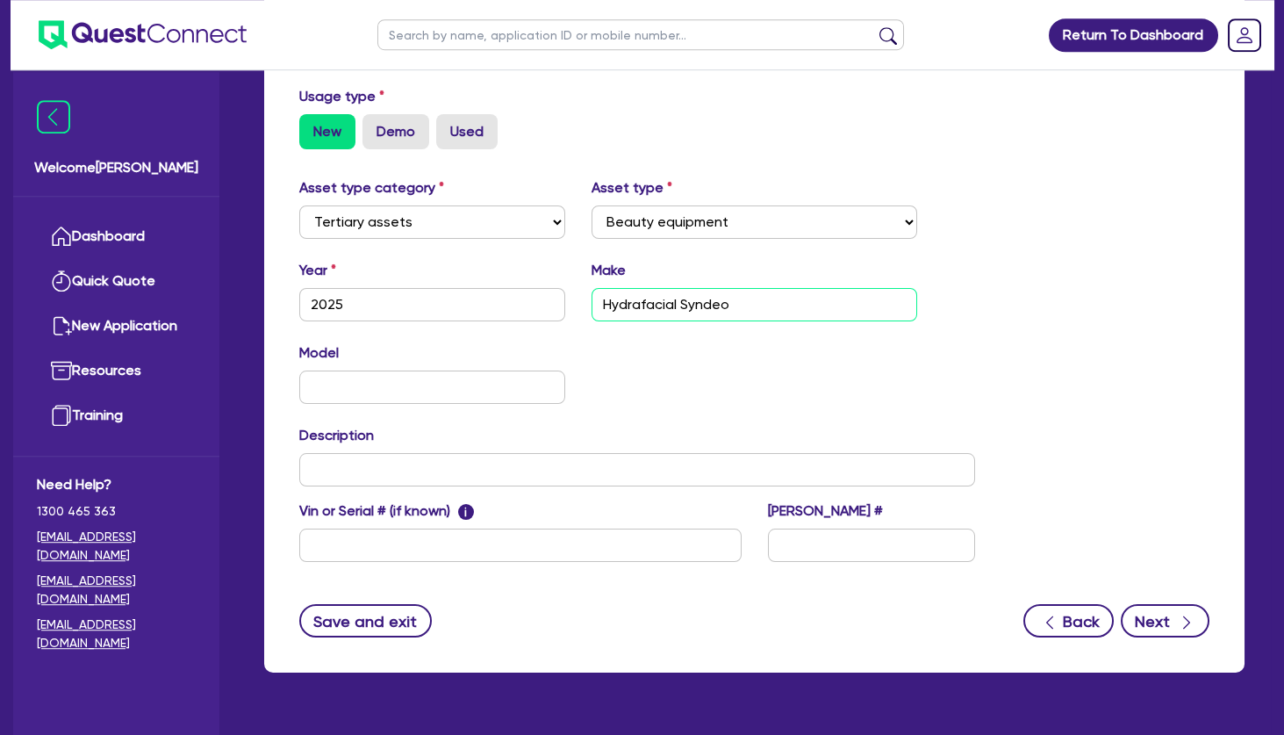
type input "Hydrafacial Syndeo"
click at [1158, 620] on button "Next" at bounding box center [1165, 620] width 89 height 33
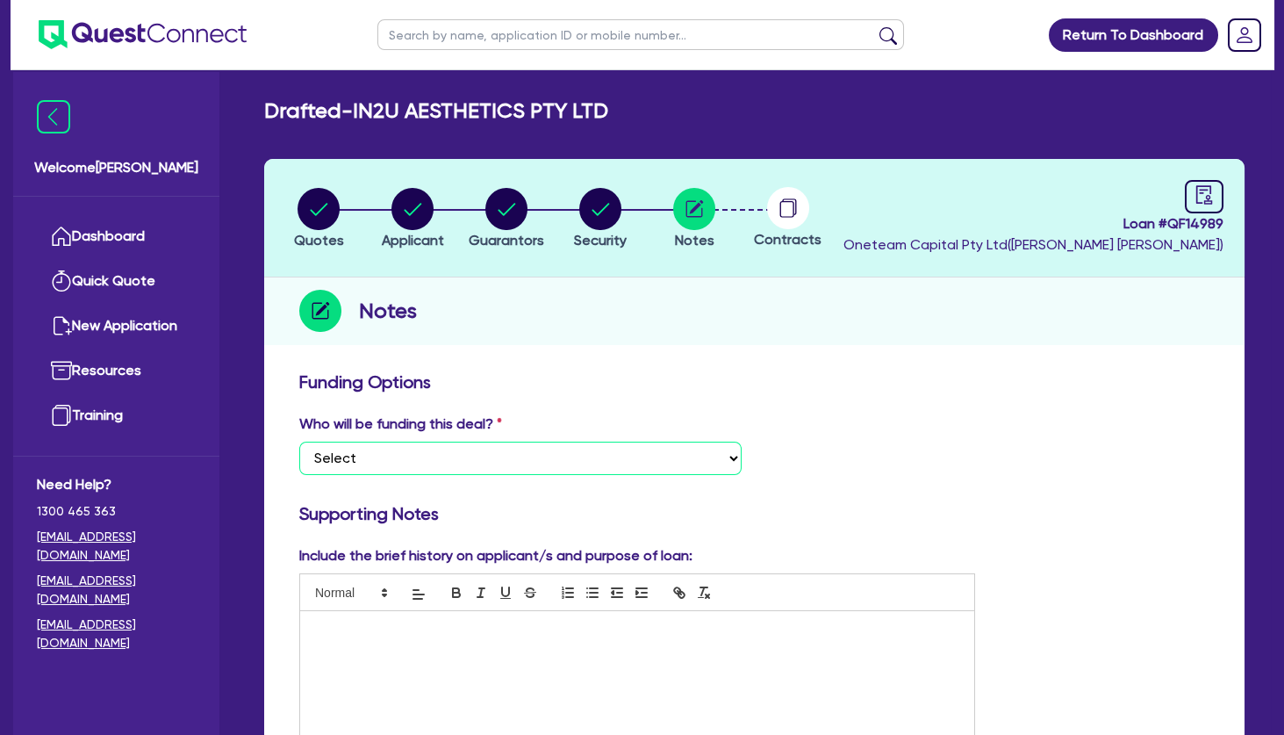
click at [299, 441] on select "Select I want Quest to fund 100% I will fund 100% I will co-fund with Quest Oth…" at bounding box center [520, 457] width 442 height 33
select select "Other"
click option "Other - I am referring this deal in" at bounding box center [0, 0] width 0 height 0
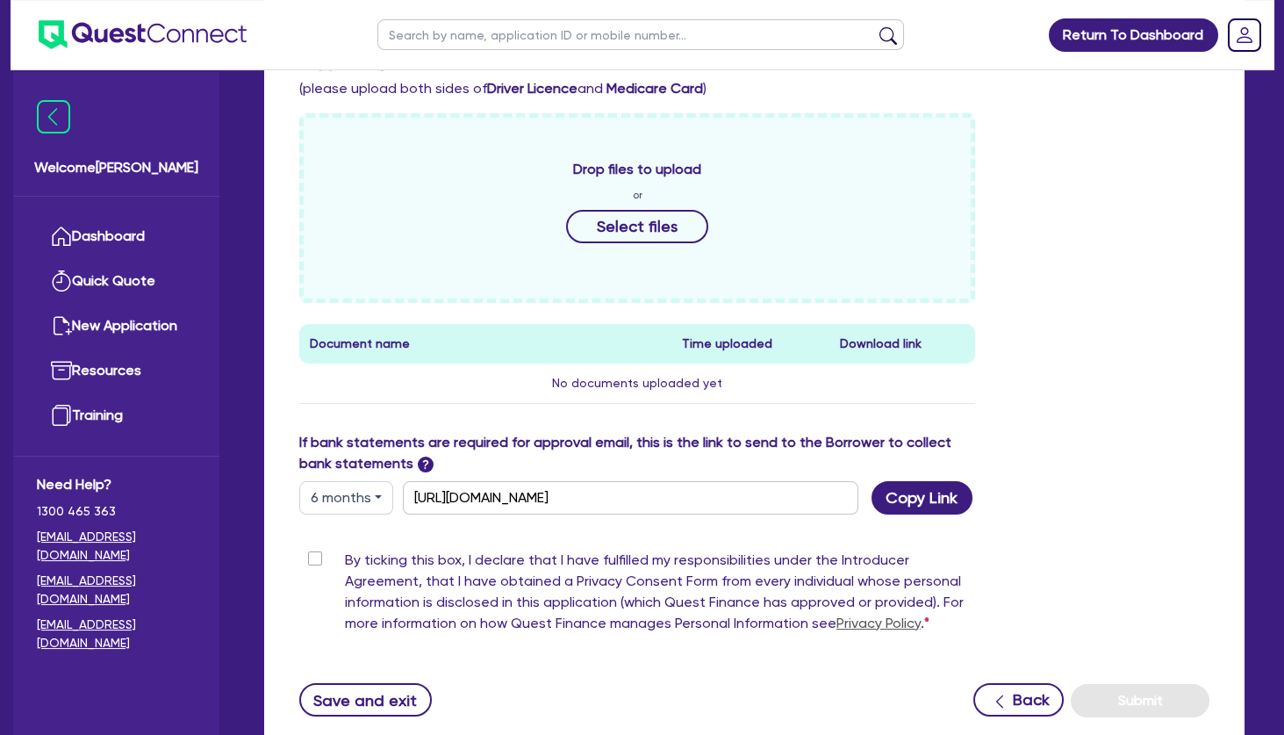
scroll to position [721, 0]
click at [345, 562] on label "By ticking this box, I declare that I have fulfilled my responsibilities under …" at bounding box center [660, 594] width 630 height 91
click at [313, 562] on input "By ticking this box, I declare that I have fulfilled my responsibilities under …" at bounding box center [306, 557] width 14 height 17
checkbox input "true"
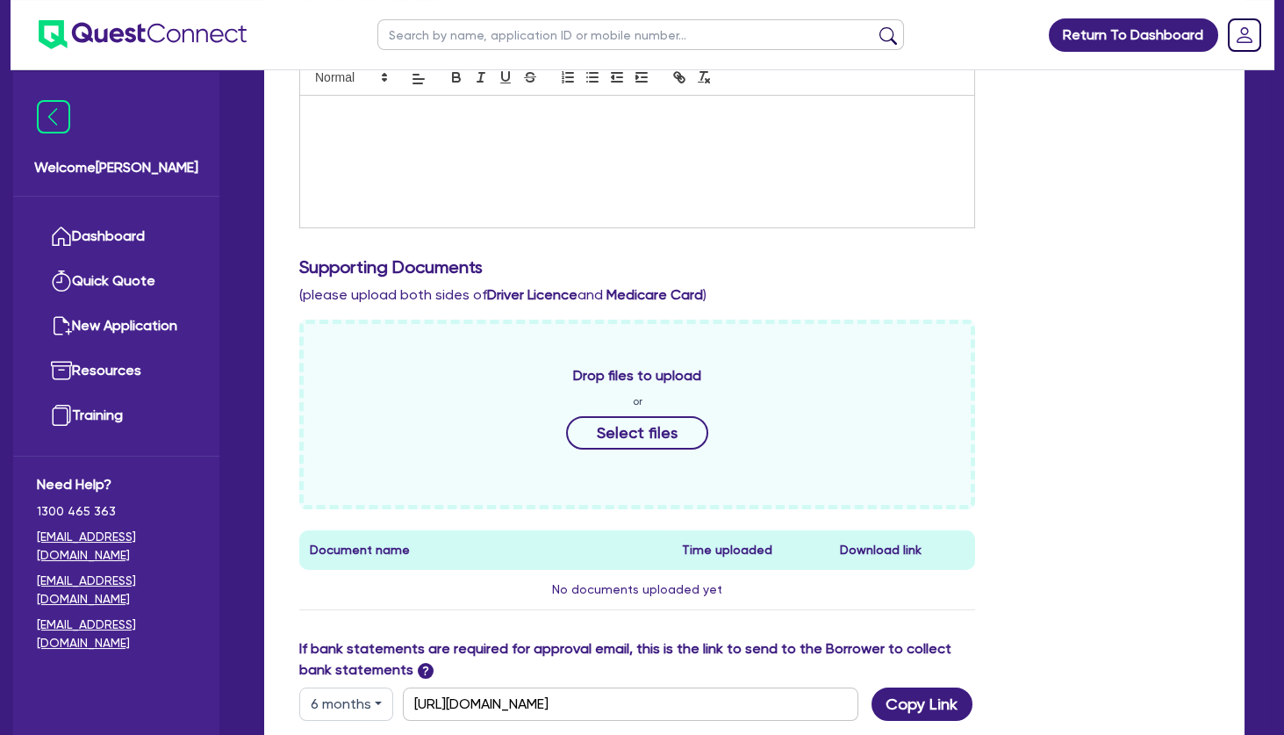
scroll to position [494, 0]
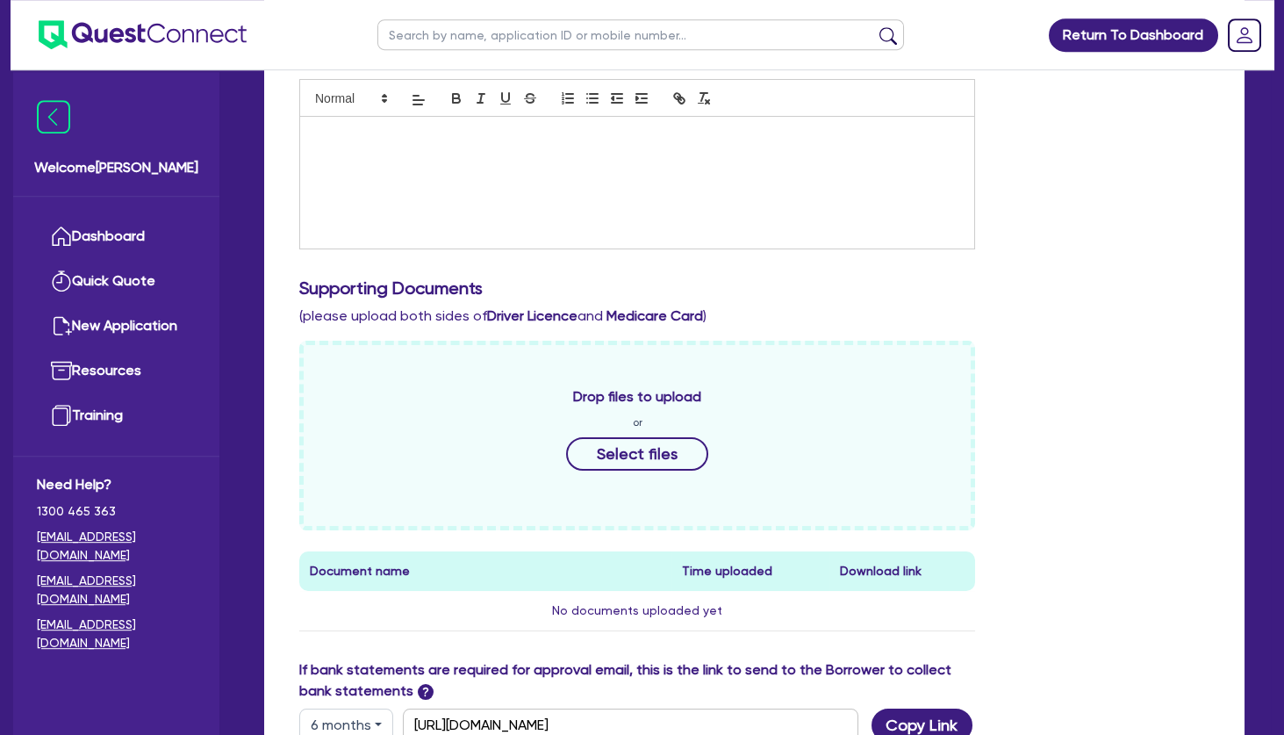
click at [420, 176] on div at bounding box center [637, 183] width 674 height 132
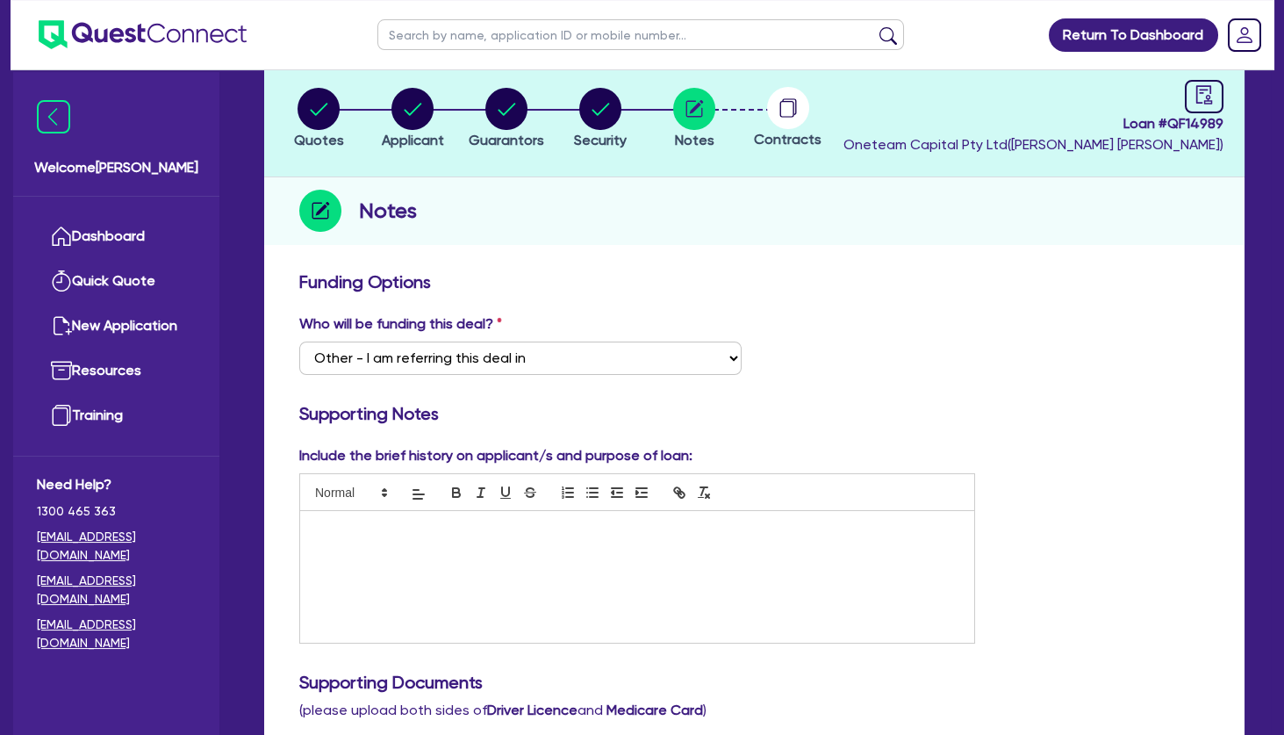
scroll to position [0, 0]
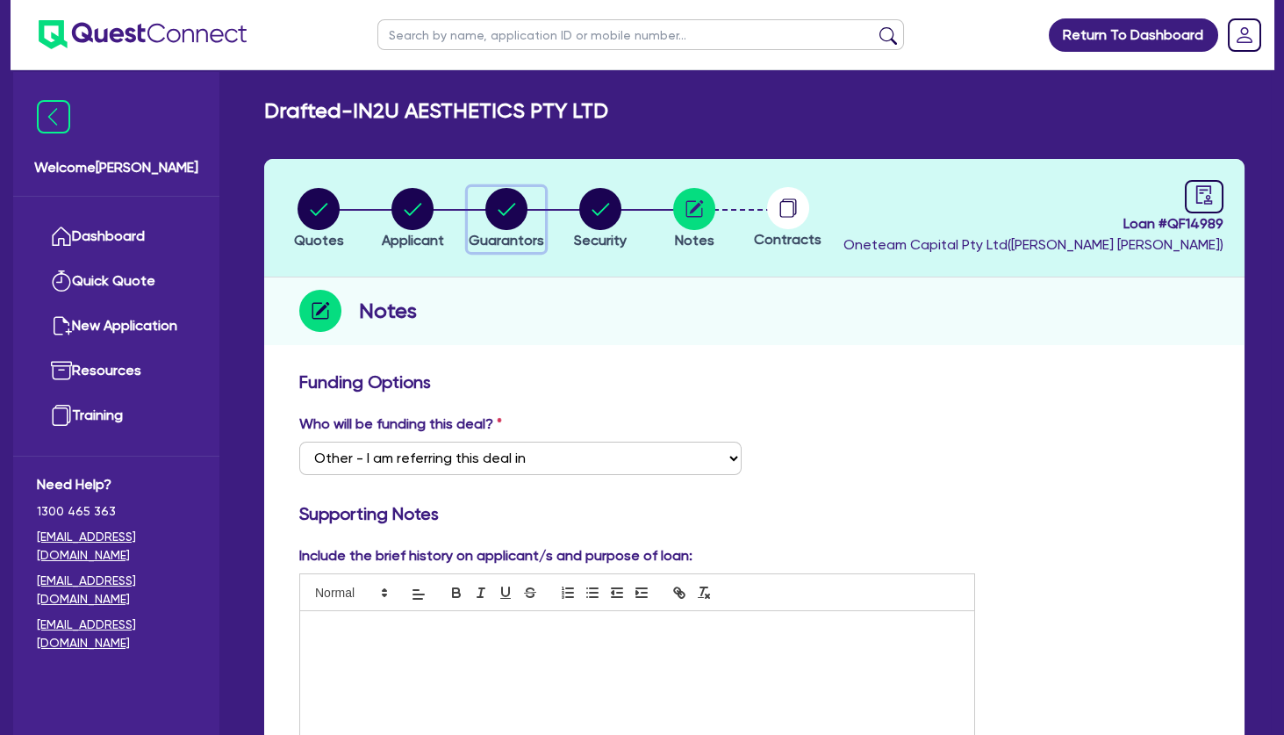
click at [498, 197] on circle "button" at bounding box center [506, 209] width 42 height 42
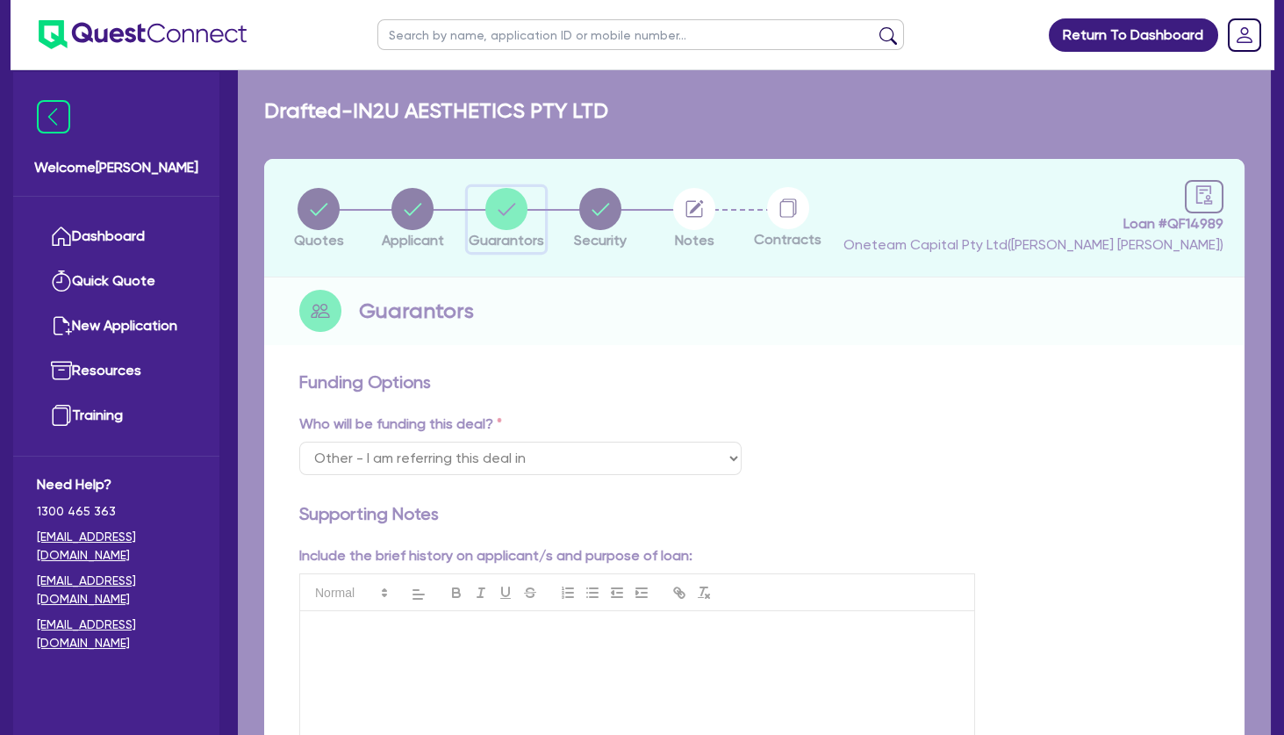
select select "MRS"
select select "SA"
select select "SINGLE"
select select "PROPERTY"
select select "INVESTMENT_PROPERTY"
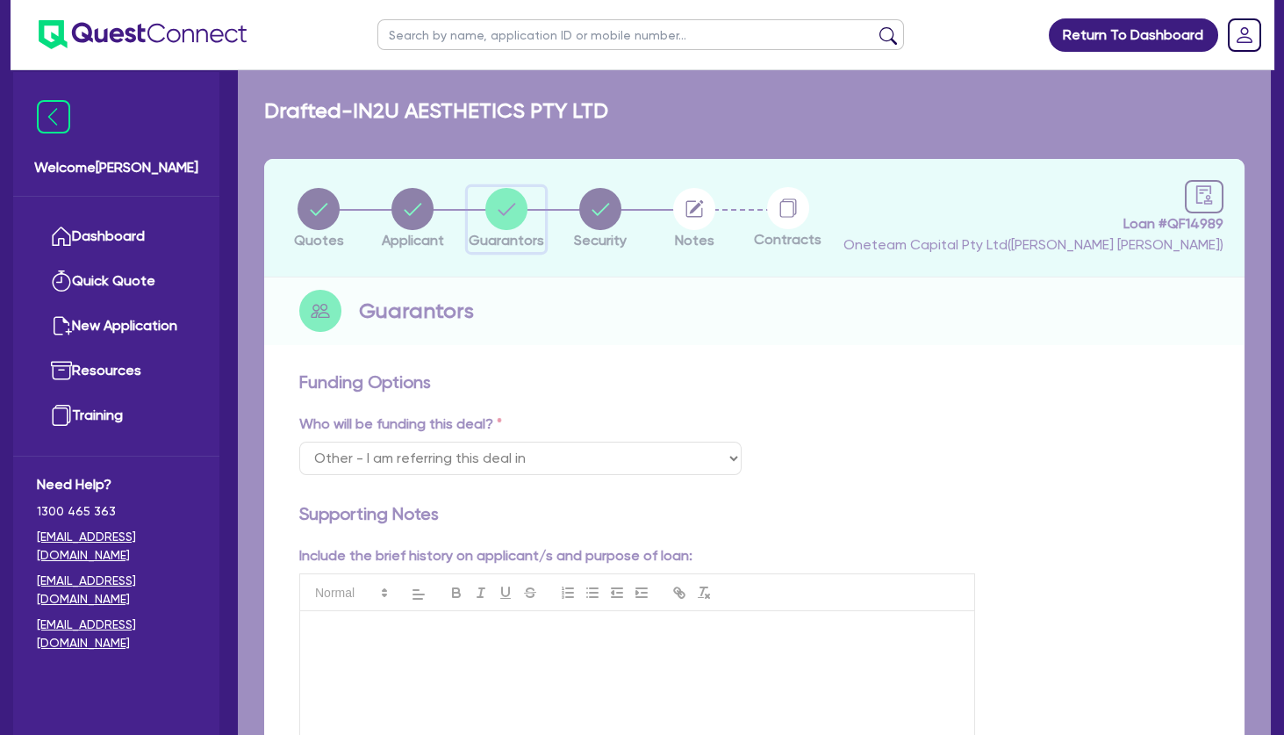
select select "VEHICLE"
select select "CASH"
select select "HOUSEHOLD_PERSONAL"
select select "OTHER"
select select "MORTGAGE"
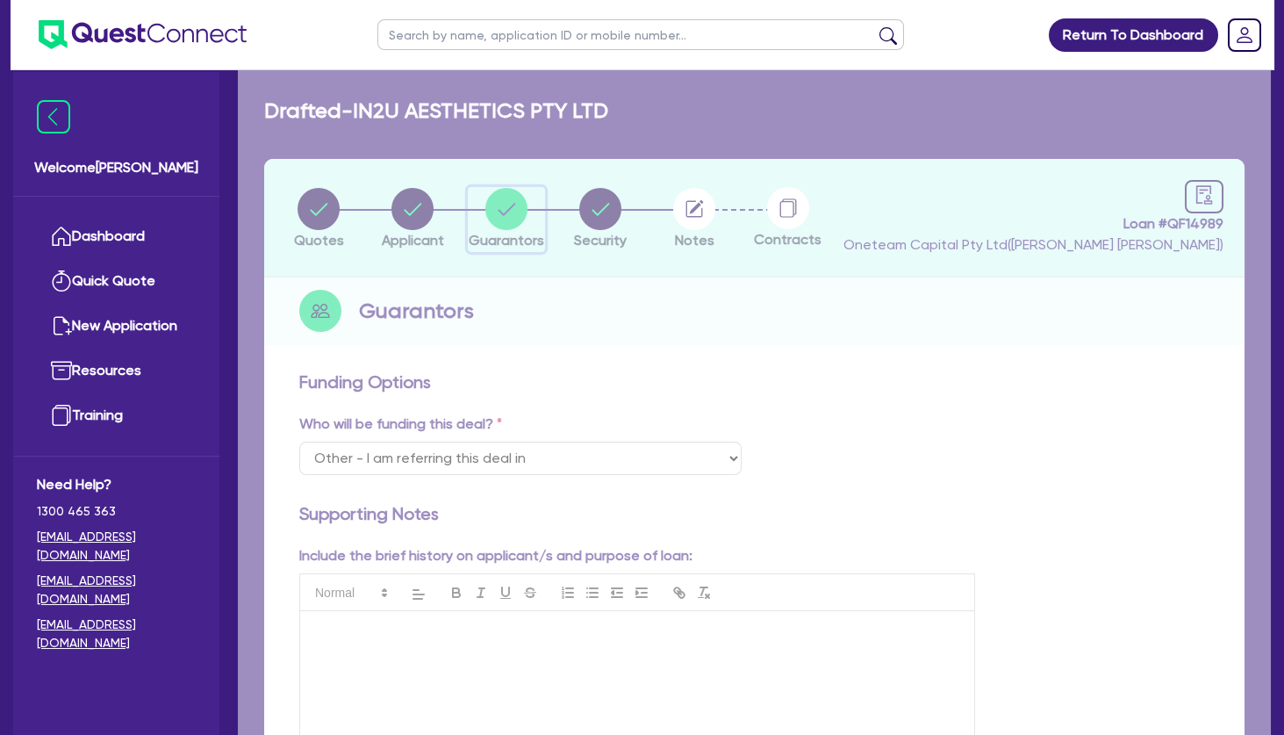
select select "VEHICLE_LOAN"
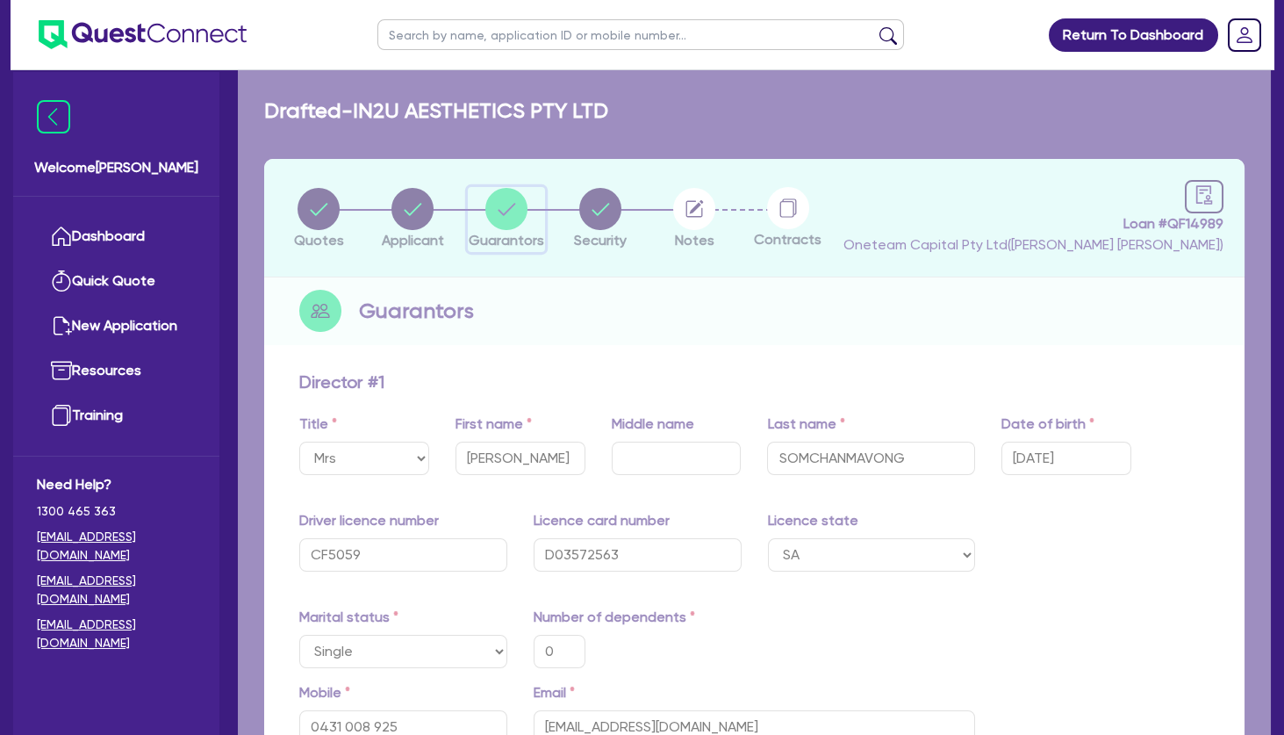
type input "0"
type input "0431 008 925"
type input "630,000"
type input "570,000"
type input "75,000"
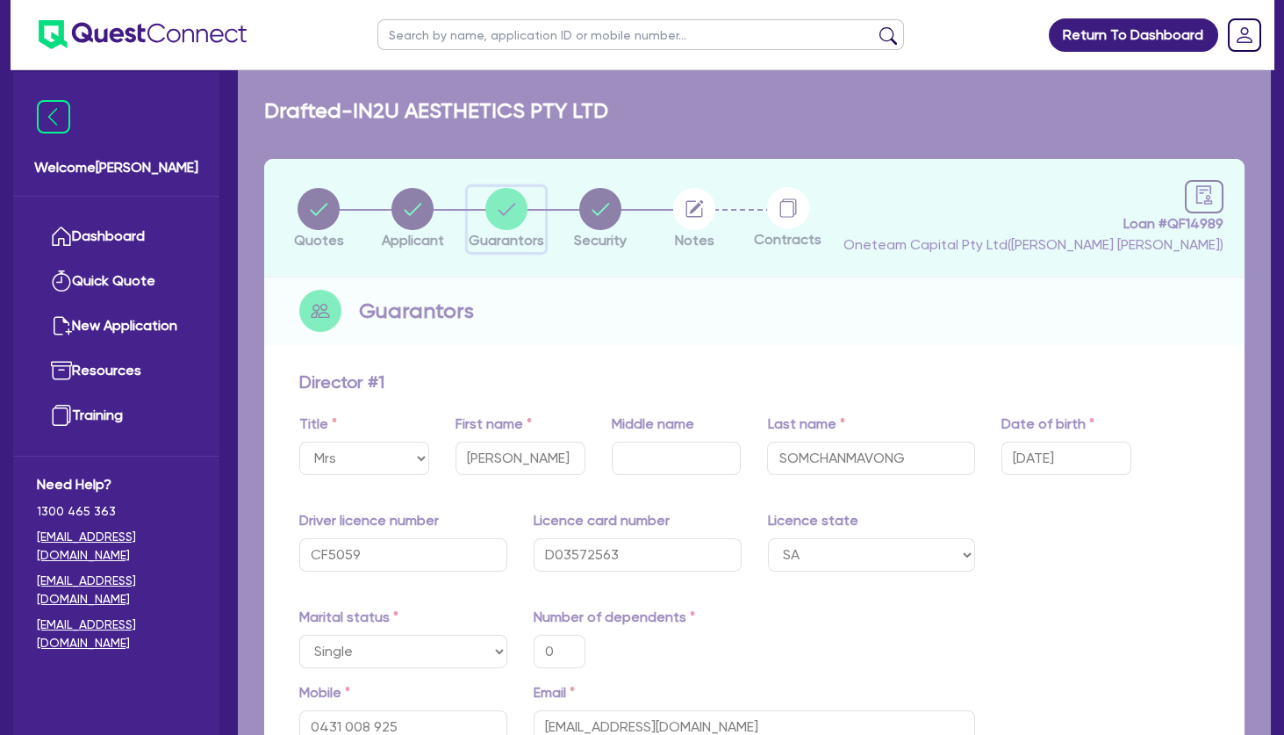
type input "55,000"
type input "35,000"
type input "25,000"
type input "1,100,000"
type input "6,000"
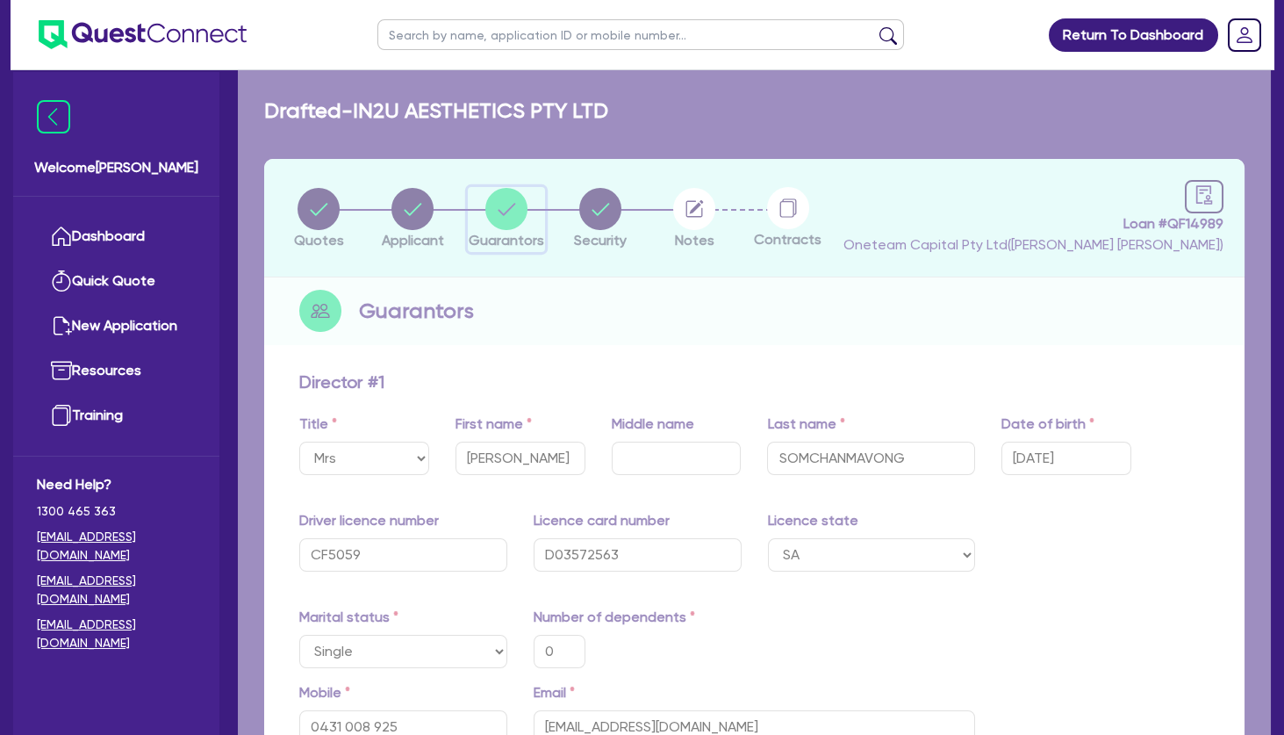
type input "60,000"
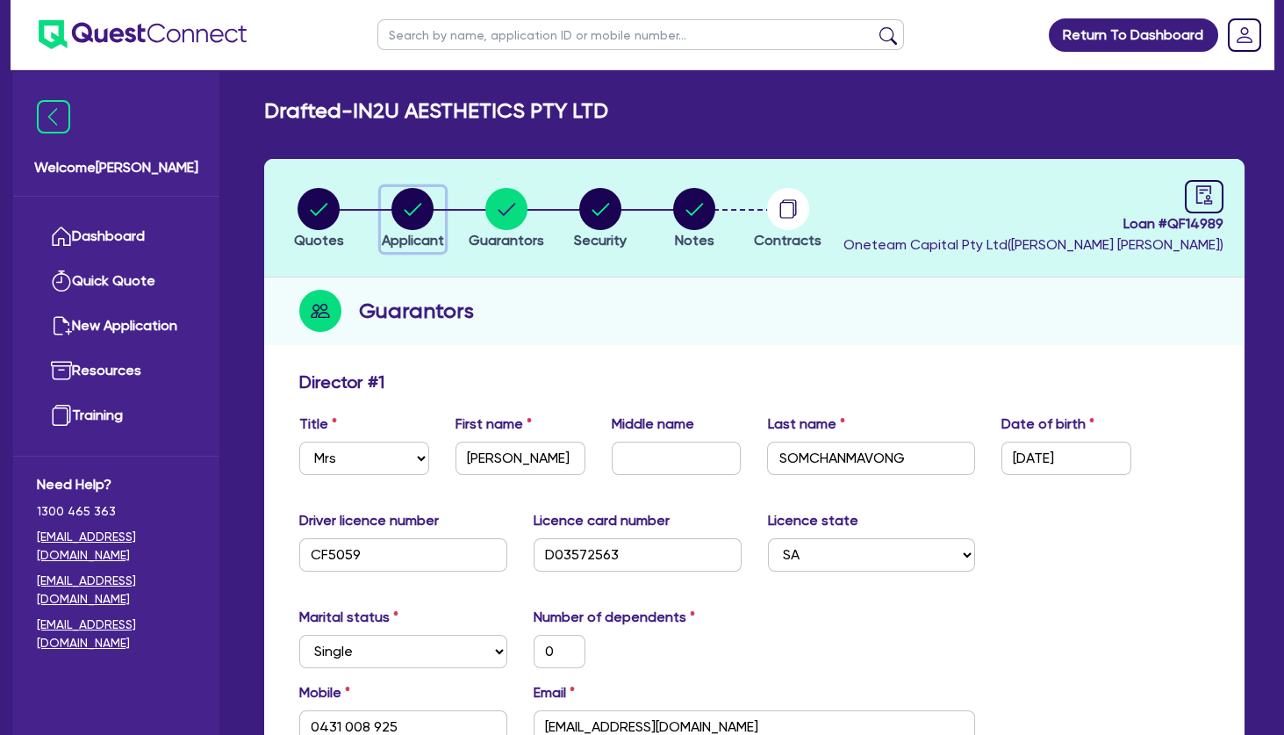
click at [417, 204] on circle "button" at bounding box center [412, 209] width 42 height 42
select select "COMPANY"
select select "HEALTH_BEAUTY"
select select "HAIR_BEAUTY_SALONS"
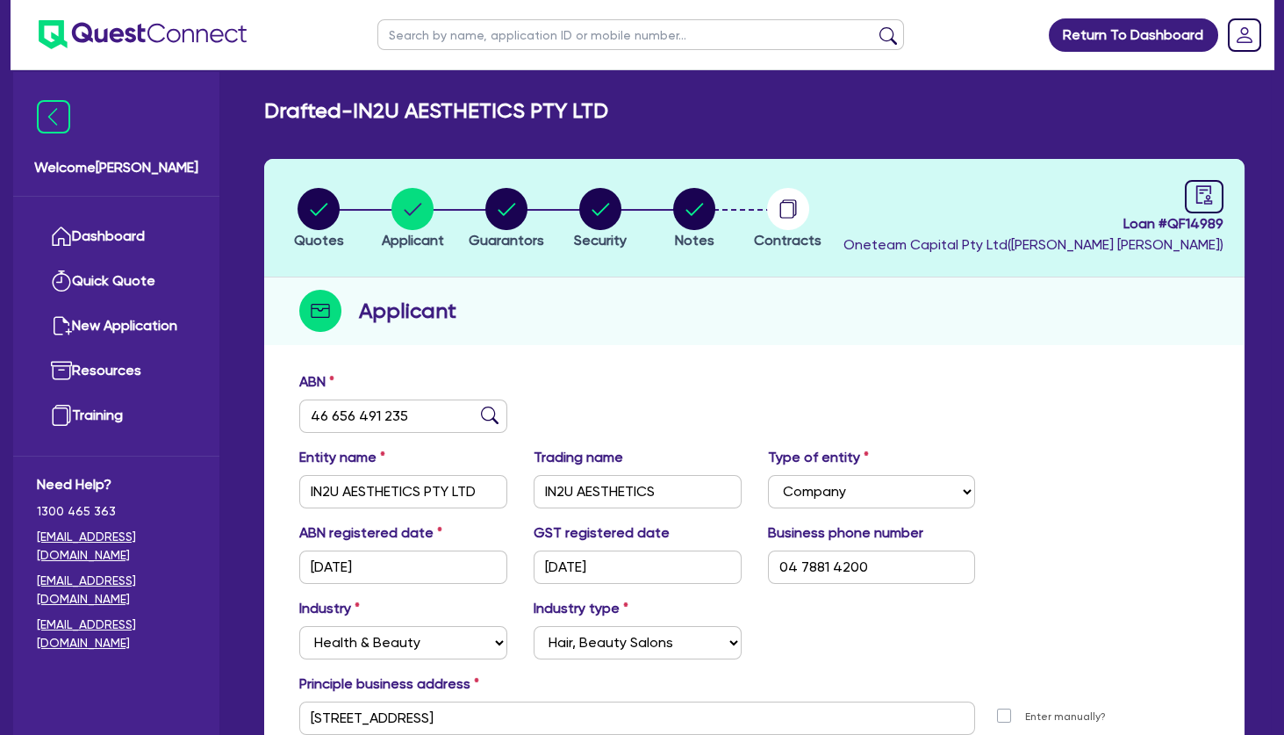
click at [452, 40] on input "text" at bounding box center [640, 34] width 527 height 31
type input "miran"
click button "submit" at bounding box center [888, 38] width 28 height 25
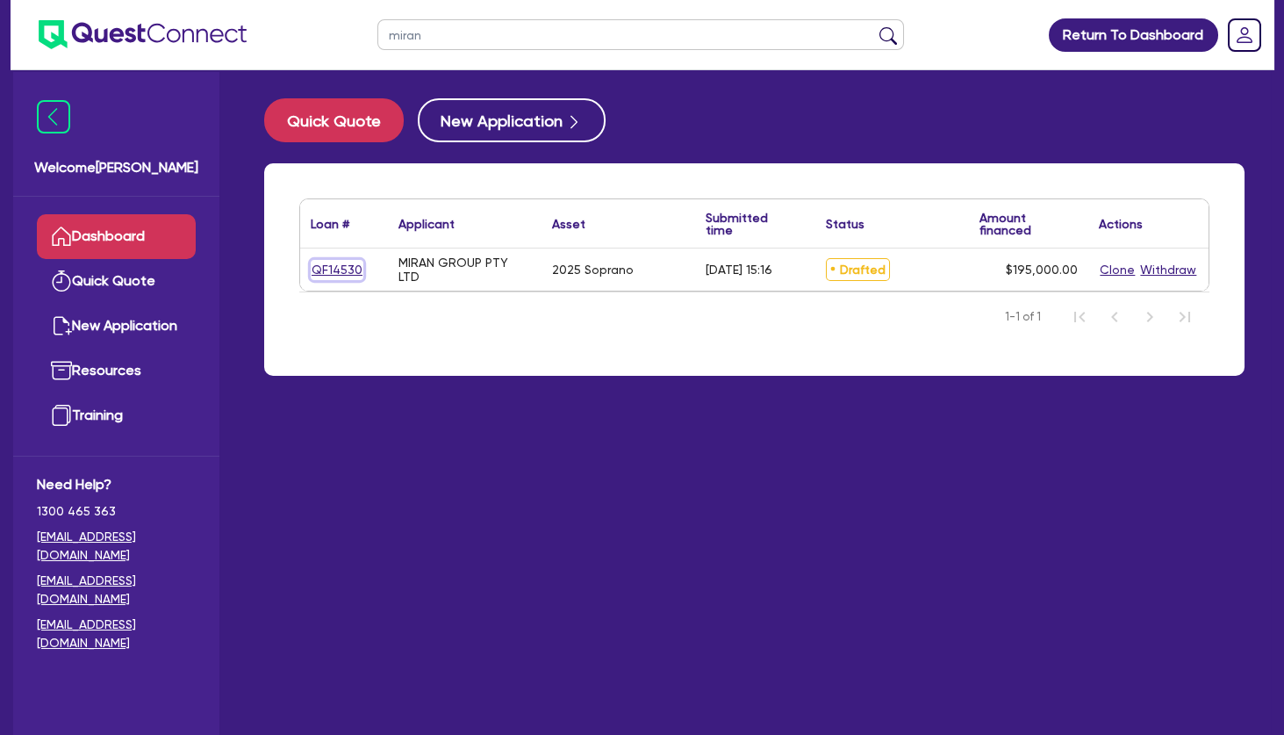
click at [341, 265] on link "QF14530" at bounding box center [337, 270] width 53 height 20
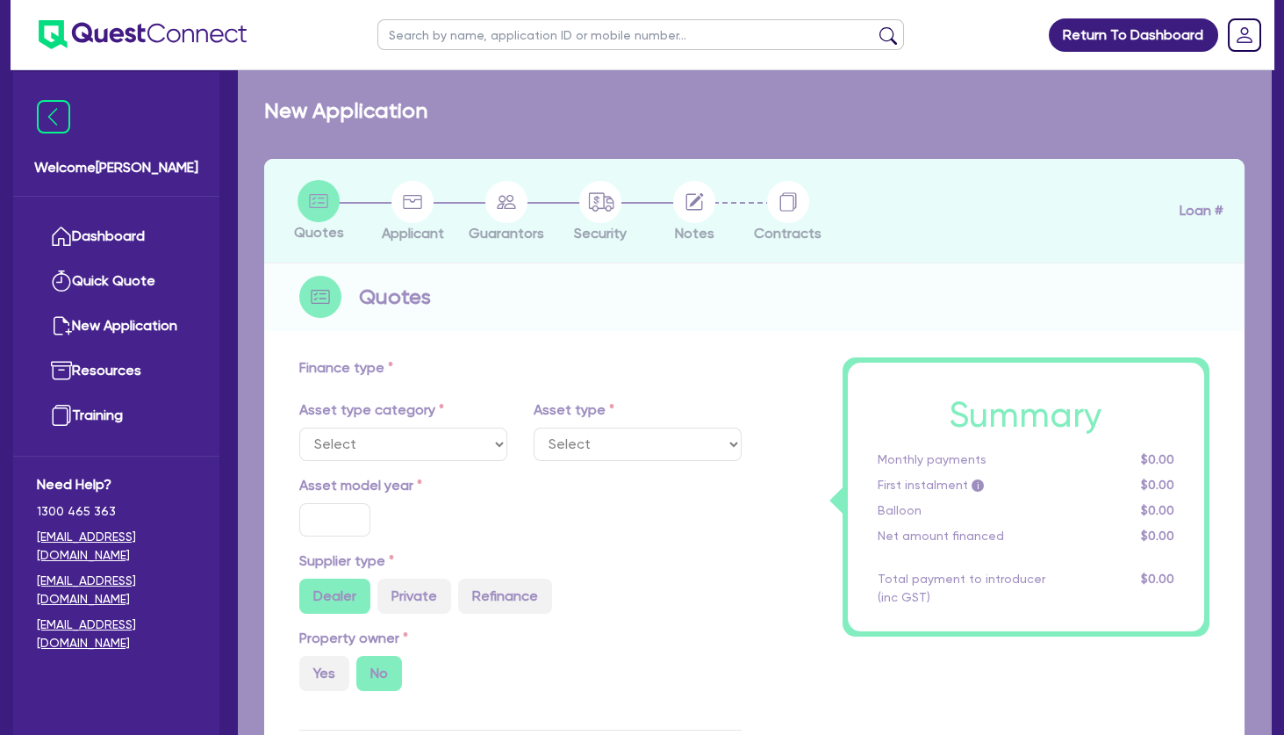
select select "TERTIARY_ASSETS"
type input "2025"
radio input "true"
type input "195,000"
type input "3"
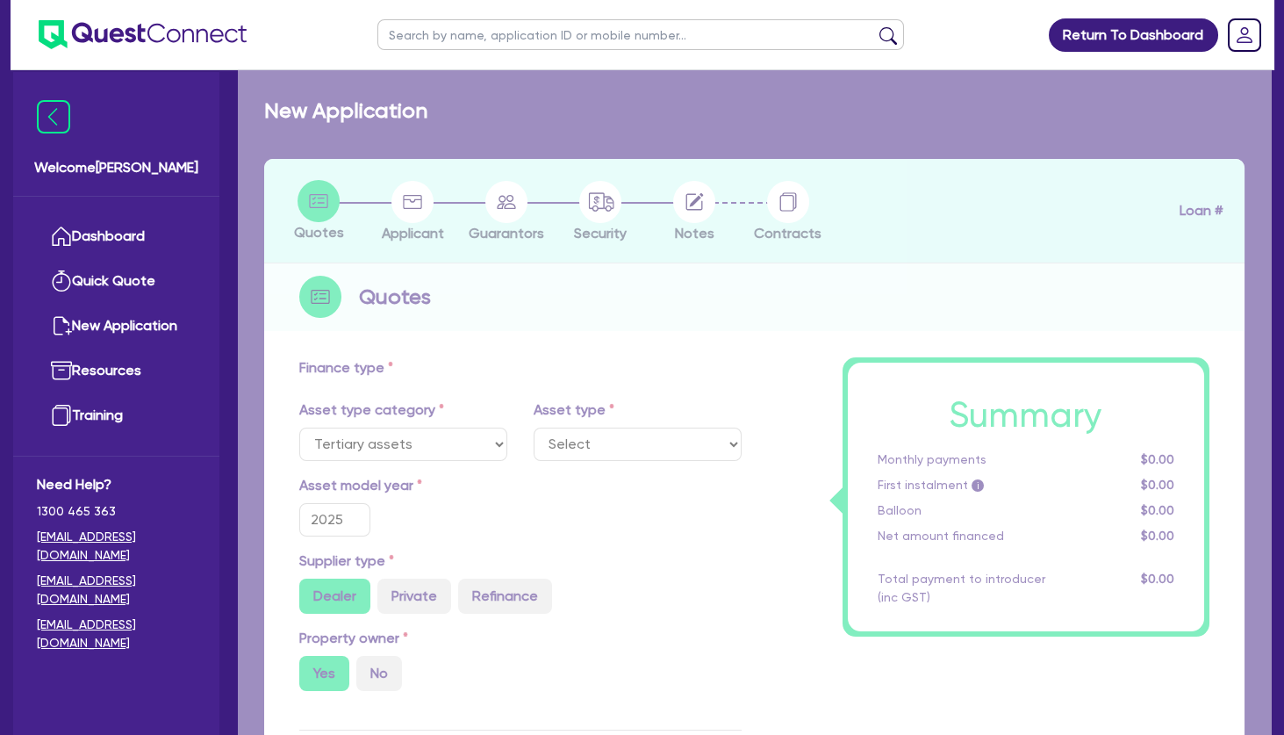
type input "5,850"
type input "8.5"
select select "BEAUTY_EQUIPMENT"
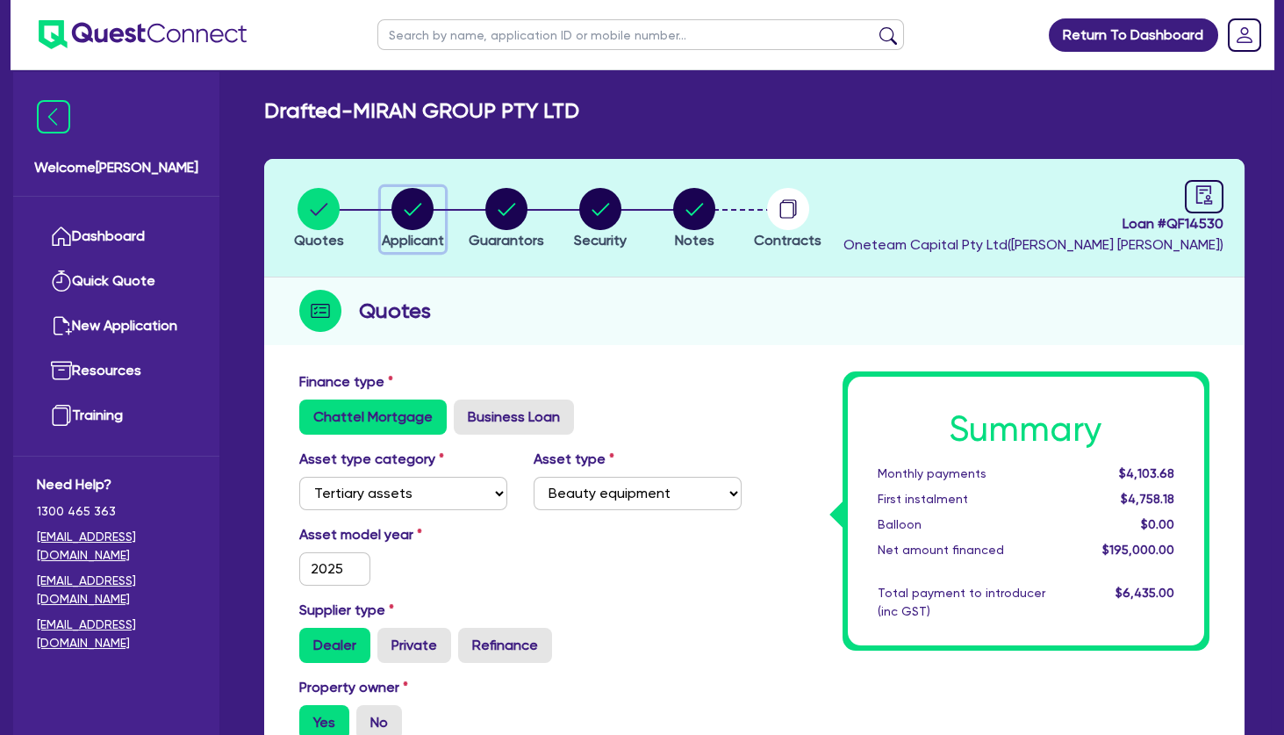
click at [423, 208] on circle "button" at bounding box center [412, 209] width 42 height 42
select select "COMPANY"
select select "HEALTH_BEAUTY"
select select "HAIR_BEAUTY_SALONS"
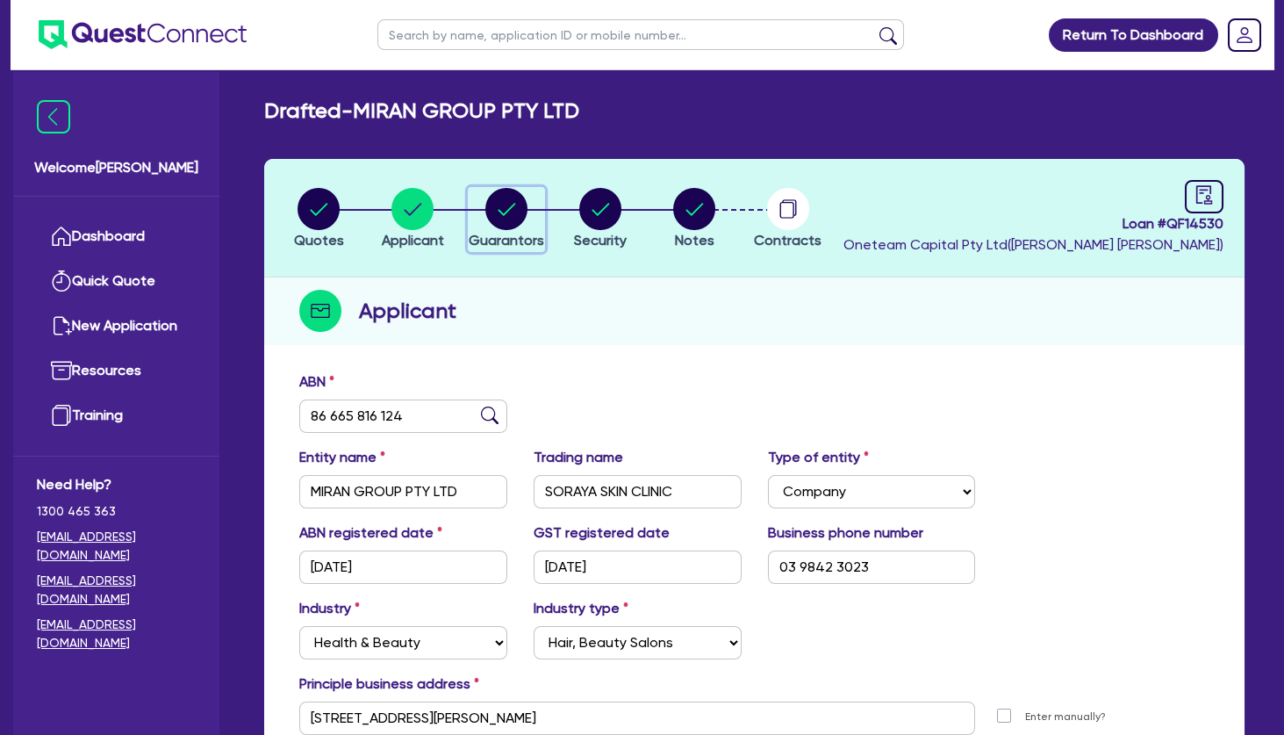
click at [516, 208] on circle "button" at bounding box center [506, 209] width 42 height 42
select select "MR"
select select "VIC"
select select "MARRIED"
select select "CASH"
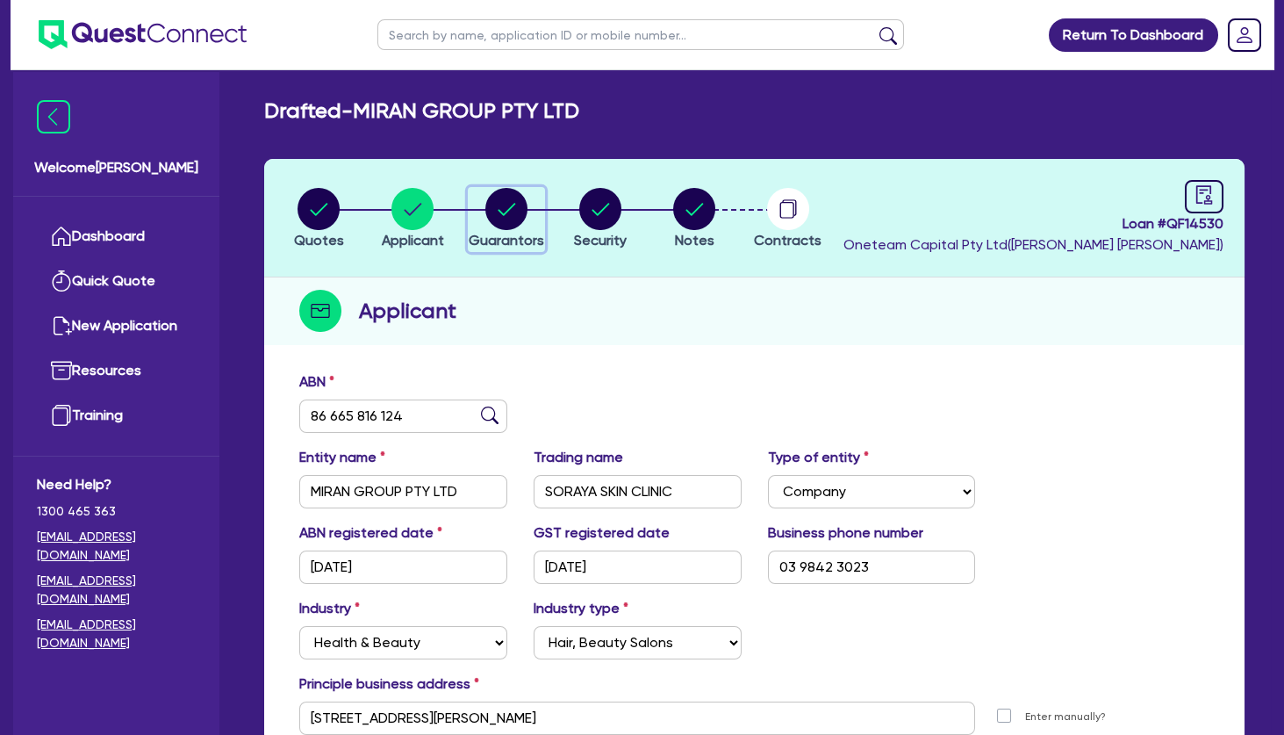
select select "VEHICLE"
select select "EQUIPMENT"
